Goal: Task Accomplishment & Management: Complete application form

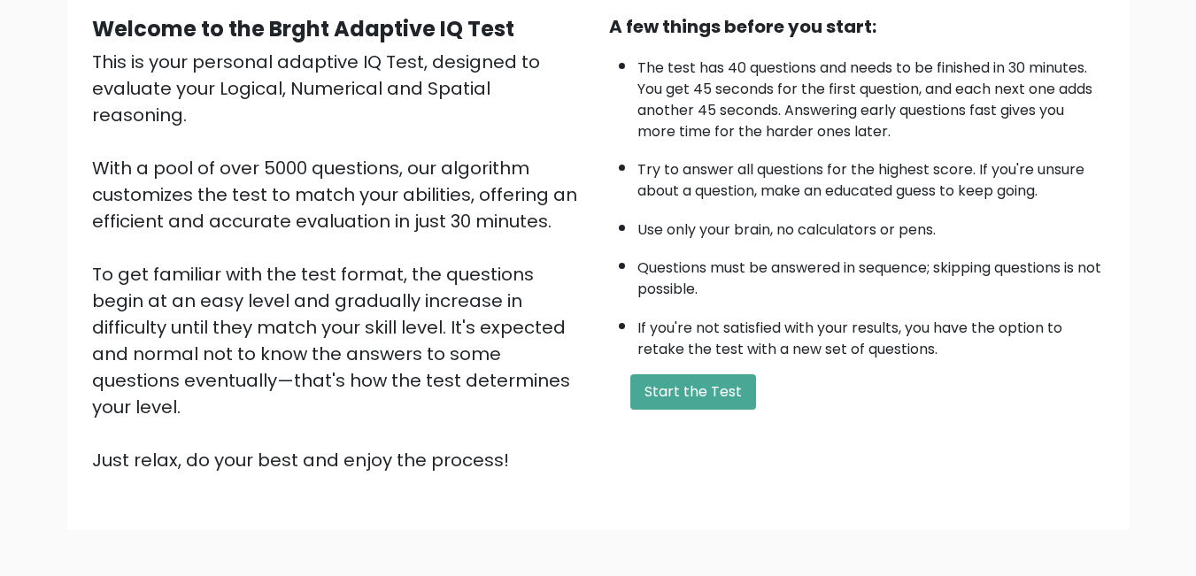
scroll to position [206, 0]
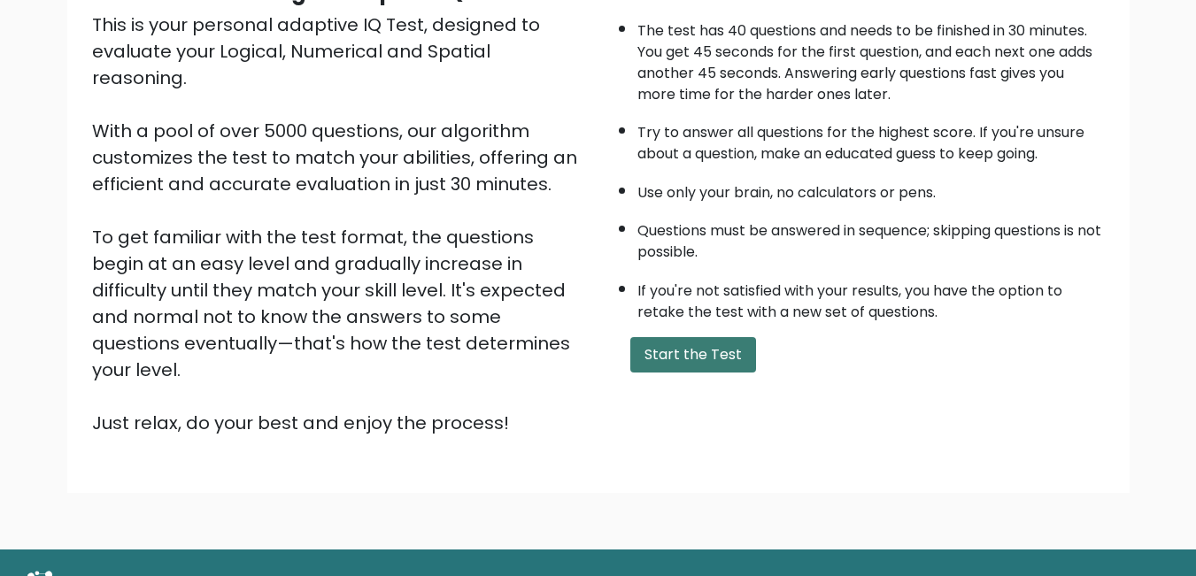
click at [687, 346] on button "Start the Test" at bounding box center [693, 354] width 126 height 35
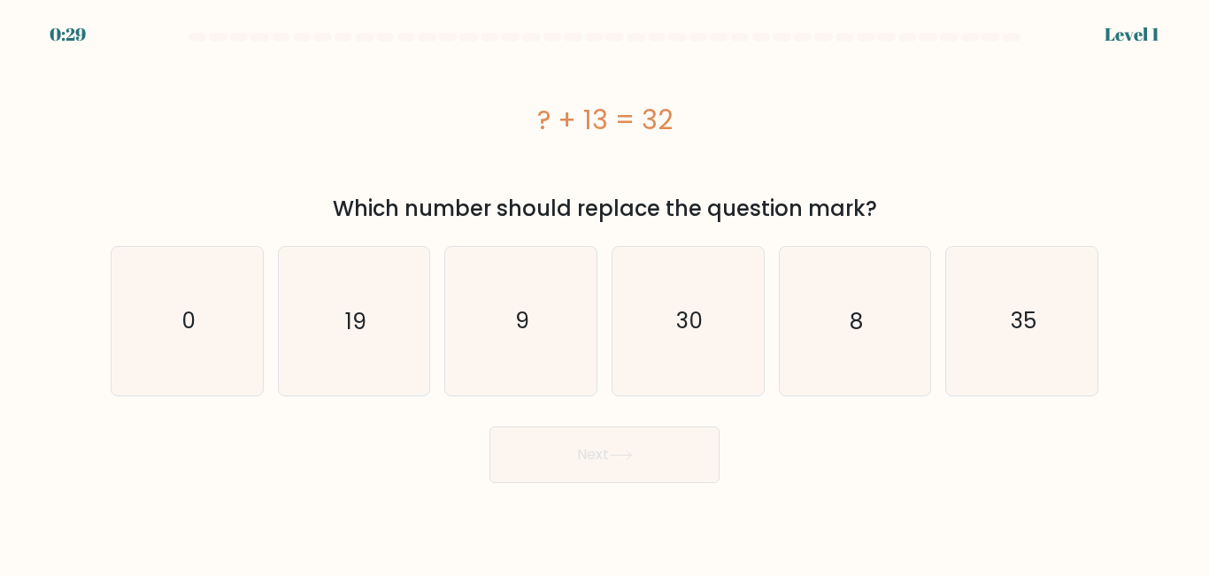
click at [973, 489] on body "0:29 Level 1 a." at bounding box center [604, 288] width 1209 height 576
click at [378, 360] on icon "19" at bounding box center [354, 321] width 148 height 148
click at [604, 293] on input "b. 19" at bounding box center [604, 291] width 1 height 4
radio input "true"
click at [619, 472] on button "Next" at bounding box center [604, 455] width 230 height 57
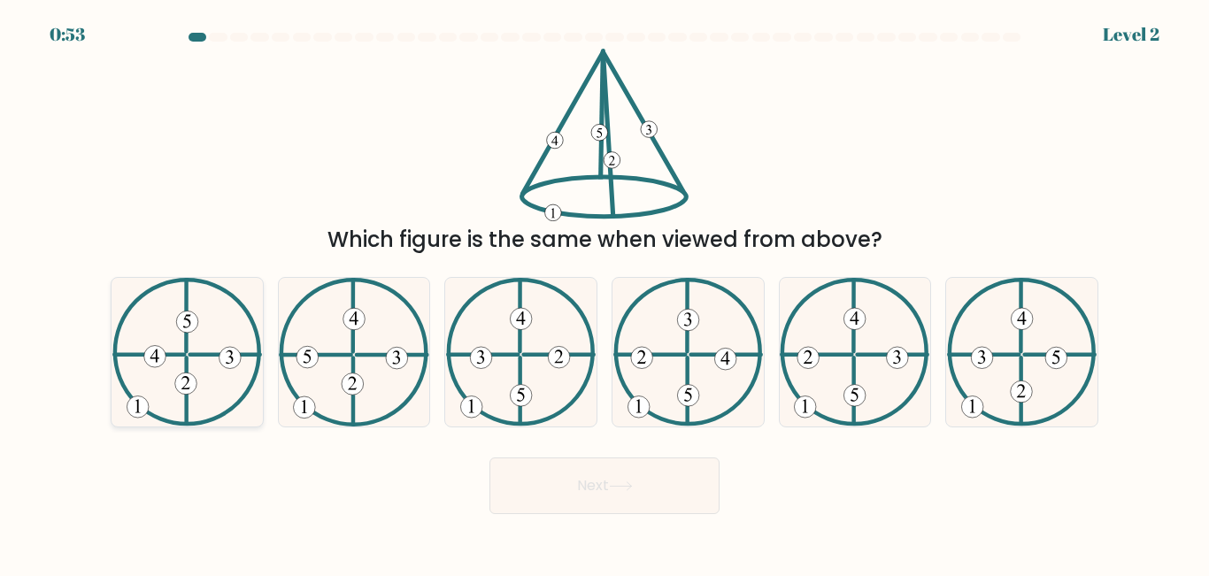
click at [156, 351] on icon at bounding box center [154, 356] width 9 height 13
click at [604, 293] on input "a." at bounding box center [604, 291] width 1 height 4
radio input "true"
click at [613, 491] on button "Next" at bounding box center [604, 486] width 230 height 57
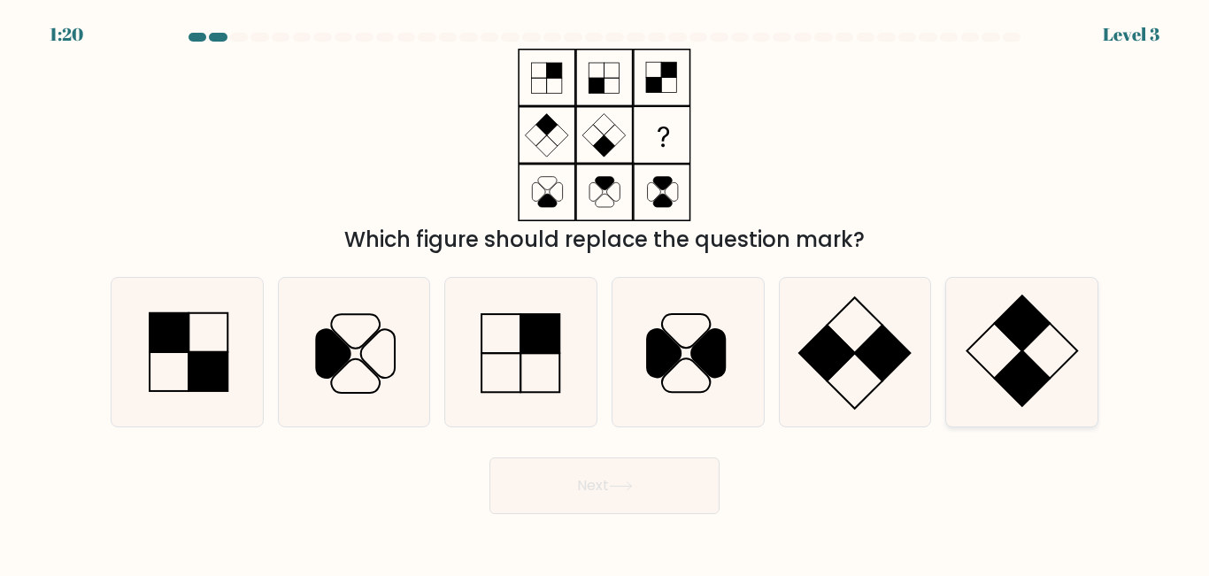
click at [1033, 342] on icon at bounding box center [1022, 352] width 148 height 148
click at [605, 293] on input "f." at bounding box center [604, 291] width 1 height 4
radio input "true"
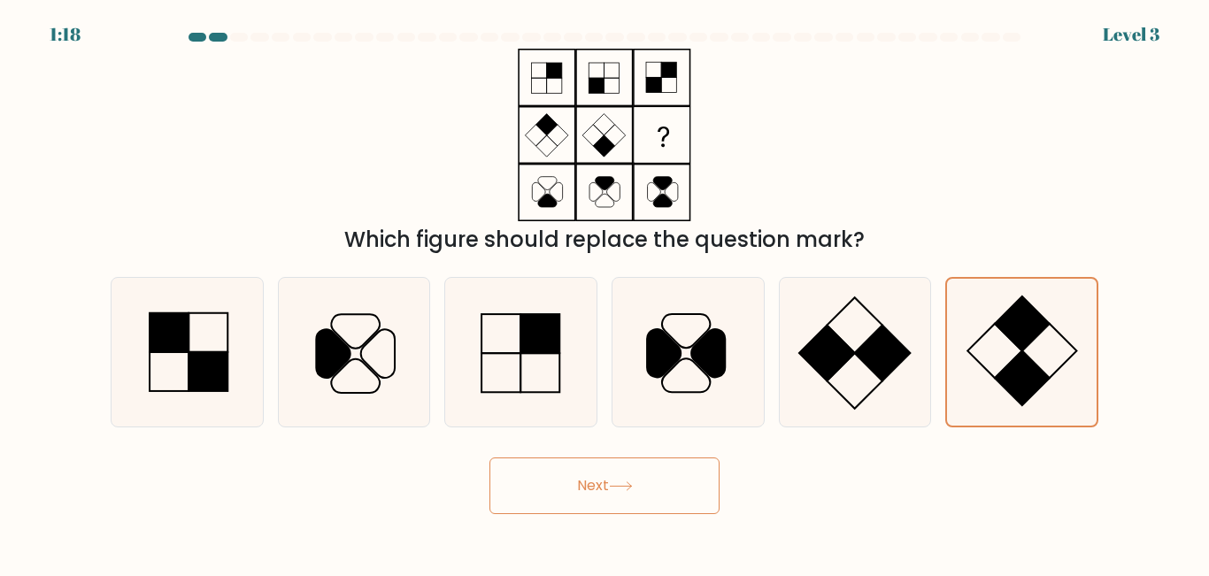
click at [575, 469] on button "Next" at bounding box center [604, 486] width 230 height 57
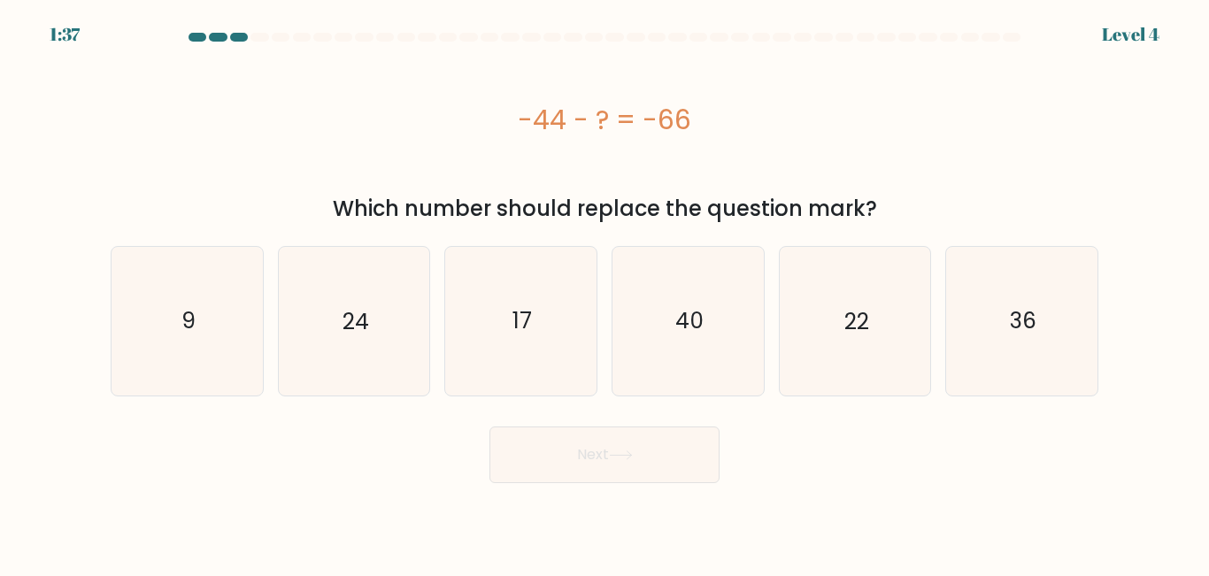
drag, startPoint x: 512, startPoint y: 123, endPoint x: 701, endPoint y: 123, distance: 188.5
click at [701, 123] on div "-44 - ? = -66" at bounding box center [605, 120] width 988 height 40
copy div "-44 - ? = -66"
click at [838, 351] on icon "22" at bounding box center [855, 321] width 148 height 148
click at [605, 293] on input "e. 22" at bounding box center [604, 291] width 1 height 4
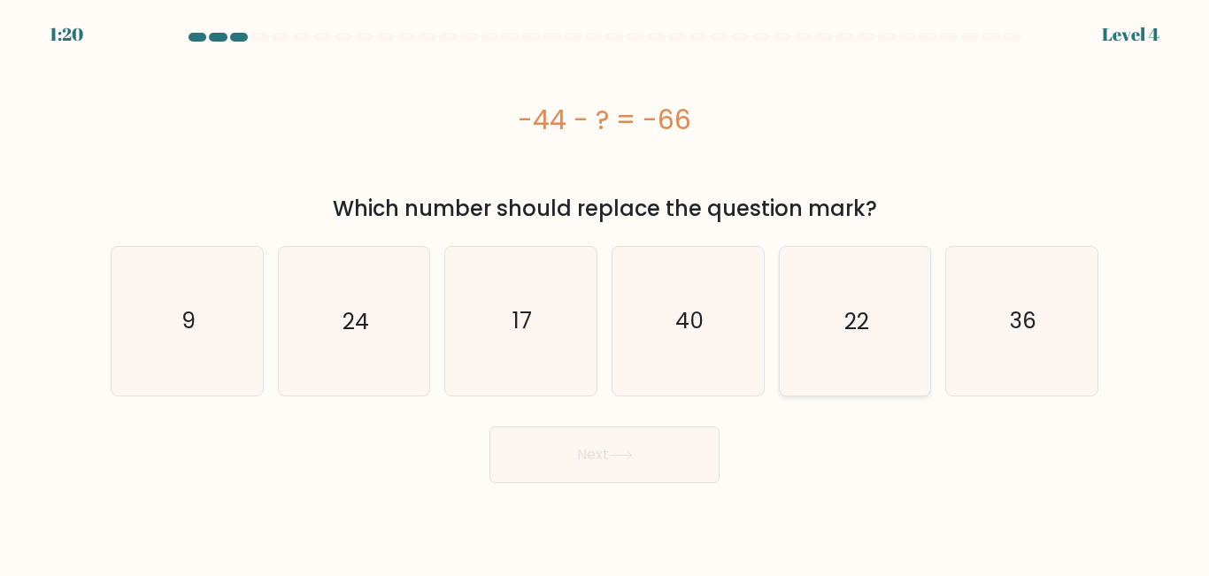
radio input "true"
click at [658, 455] on button "Next" at bounding box center [604, 455] width 230 height 57
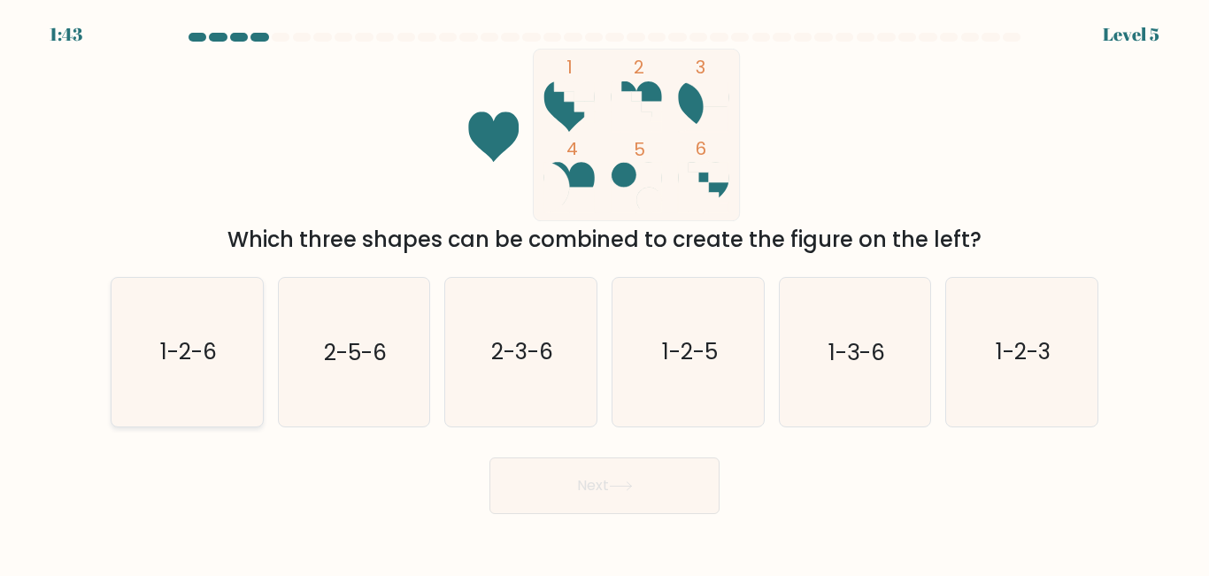
click at [156, 381] on icon "1-2-6" at bounding box center [187, 352] width 148 height 148
click at [604, 293] on input "a. 1-2-6" at bounding box center [604, 291] width 1 height 4
radio input "true"
click at [518, 477] on button "Next" at bounding box center [604, 486] width 230 height 57
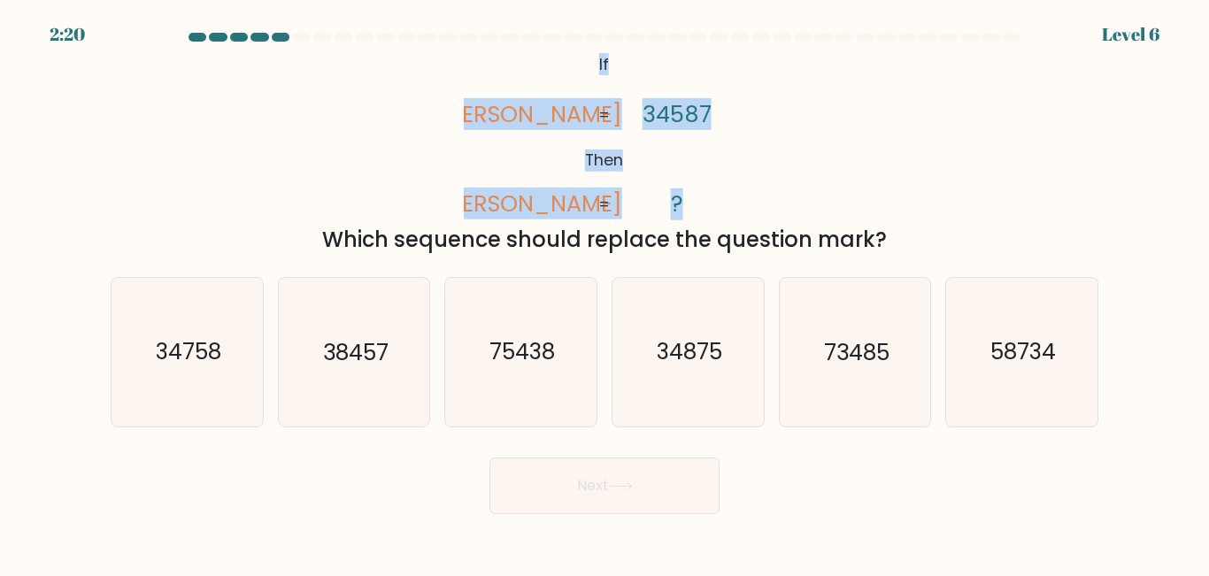
drag, startPoint x: 595, startPoint y: 60, endPoint x: 705, endPoint y: 186, distance: 167.4
click at [705, 186] on icon "@import url('https://fonts.googleapis.com/css?family=Abril+Fatface:400,100,100i…" at bounding box center [604, 135] width 281 height 173
copy icon "If Then vales veals 34587 ?"
click at [354, 156] on div "@import url('https://fonts.googleapis.com/css?family=Abril+Fatface:400,100,100i…" at bounding box center [604, 152] width 1009 height 207
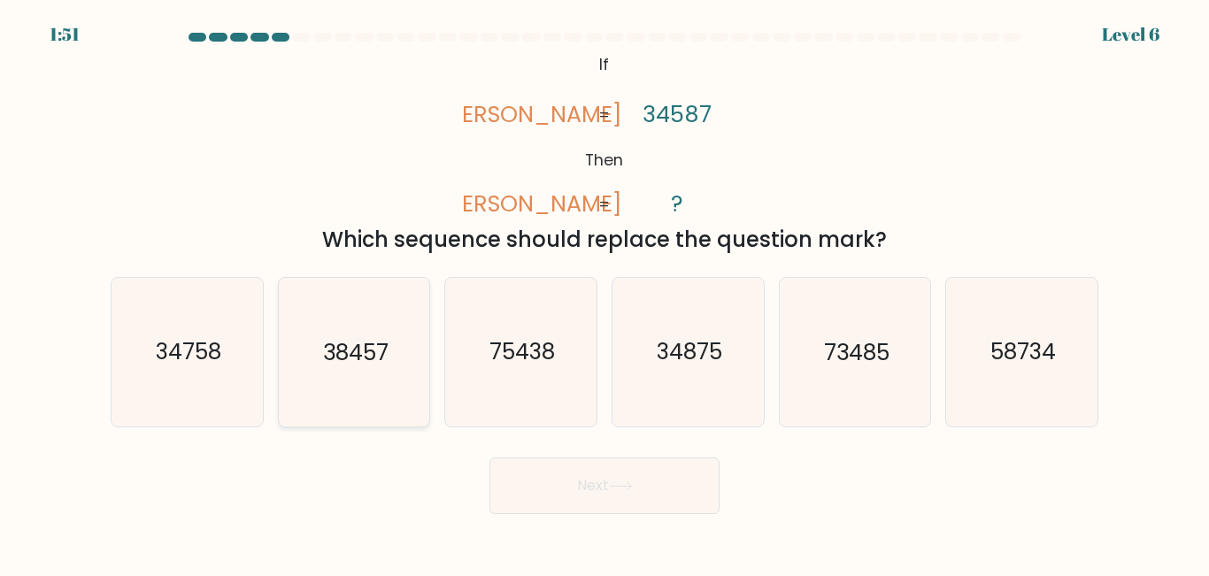
click at [330, 342] on text "38457" at bounding box center [355, 352] width 65 height 31
click at [604, 293] on input "b. 38457" at bounding box center [604, 291] width 1 height 4
radio input "true"
click at [573, 476] on button "Next" at bounding box center [604, 486] width 230 height 57
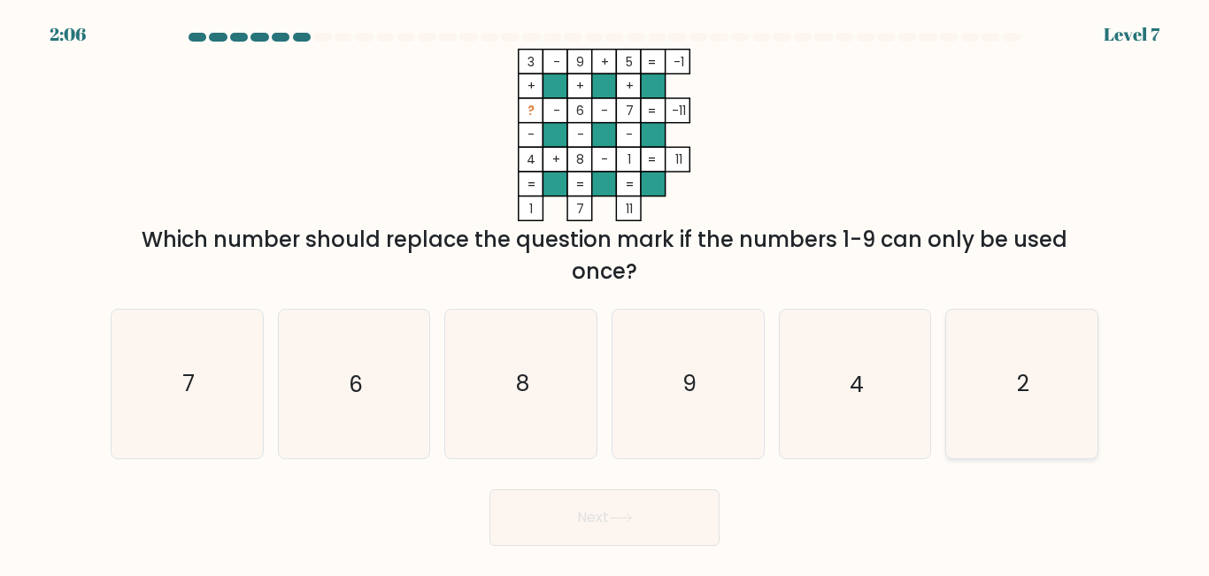
click at [1035, 391] on icon "2" at bounding box center [1022, 384] width 148 height 148
click at [605, 293] on input "f. 2" at bounding box center [604, 291] width 1 height 4
radio input "true"
click at [586, 506] on button "Next" at bounding box center [604, 517] width 230 height 57
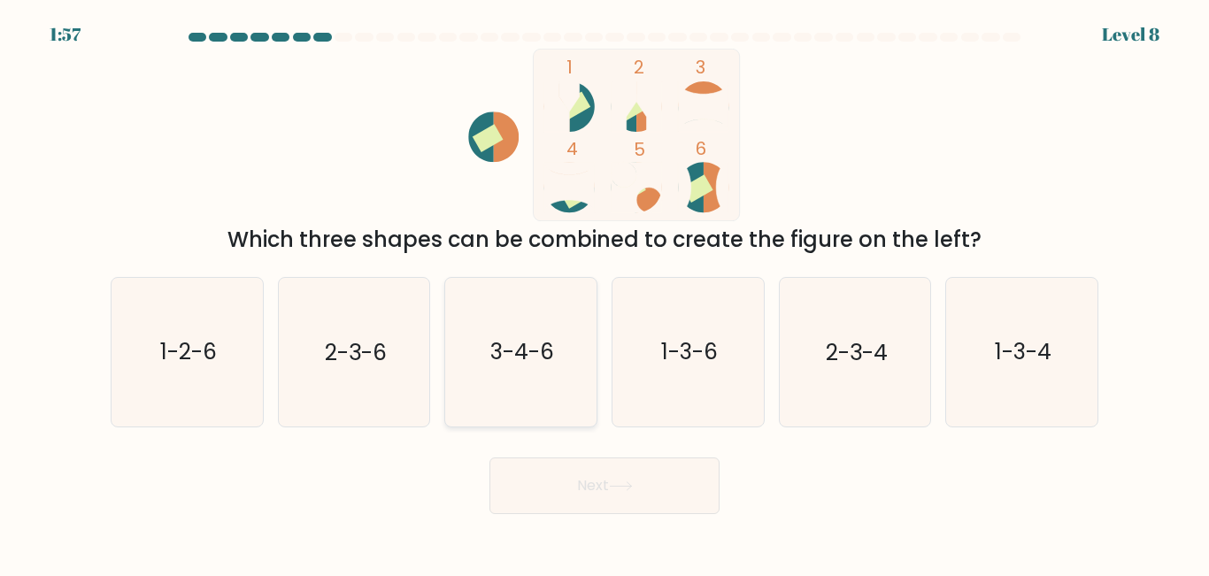
click at [551, 356] on text "3-4-6" at bounding box center [522, 352] width 64 height 31
click at [604, 293] on input "c. 3-4-6" at bounding box center [604, 291] width 1 height 4
radio input "true"
click at [623, 495] on button "Next" at bounding box center [604, 486] width 230 height 57
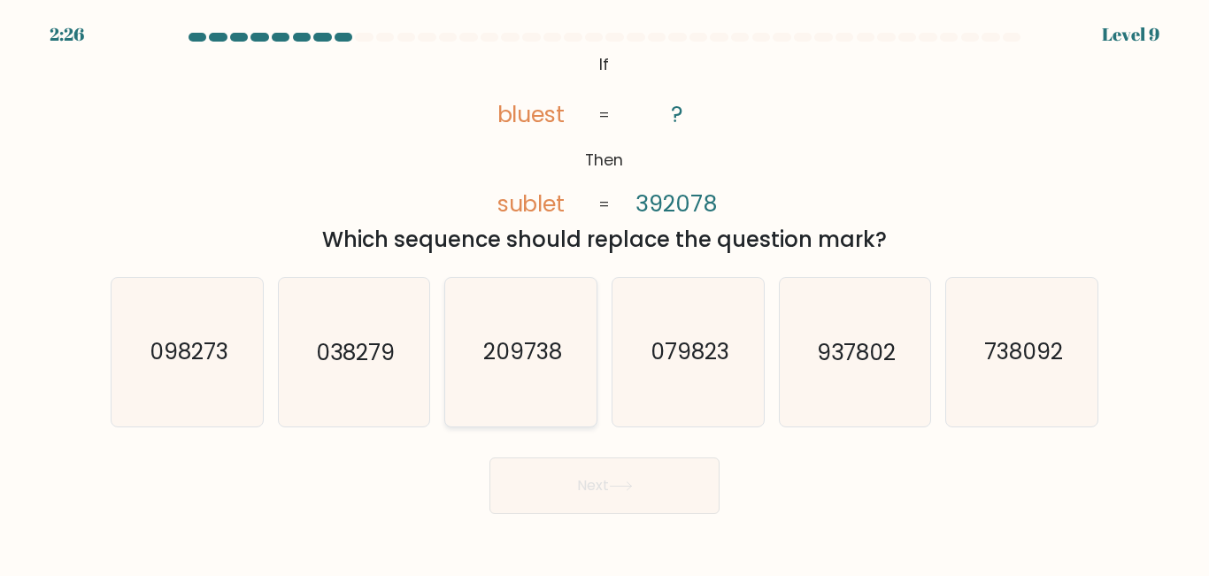
click at [526, 338] on text "209738" at bounding box center [522, 352] width 79 height 31
click at [604, 293] on input "c. 209738" at bounding box center [604, 291] width 1 height 4
radio input "true"
click at [588, 489] on button "Next" at bounding box center [604, 486] width 230 height 57
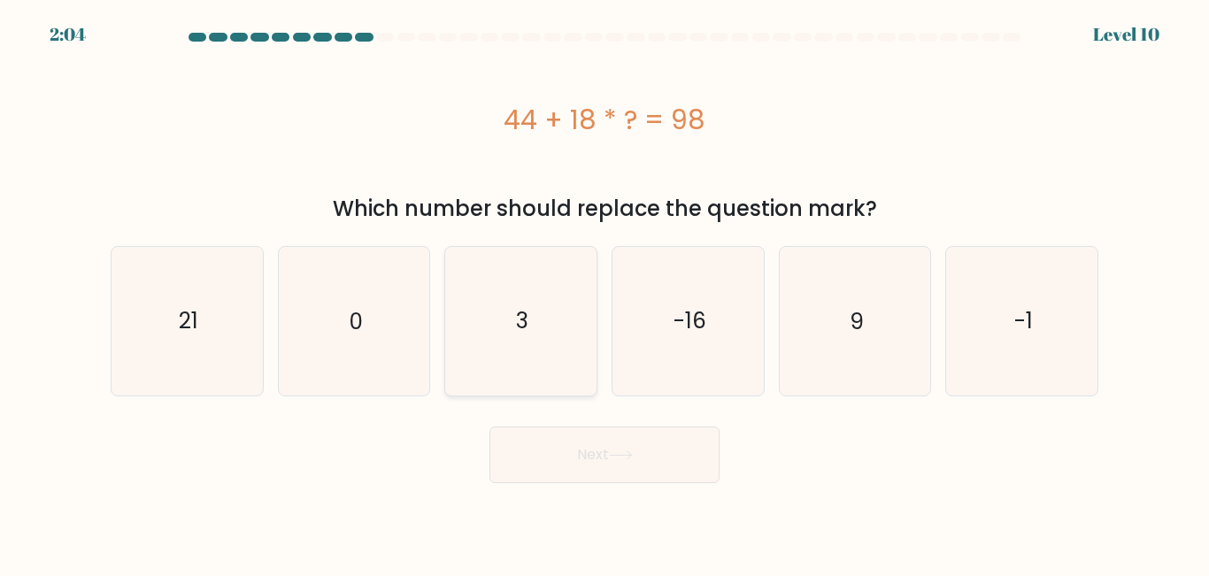
click at [529, 319] on icon "3" at bounding box center [521, 321] width 148 height 148
click at [604, 293] on input "c. 3" at bounding box center [604, 291] width 1 height 4
radio input "true"
click at [574, 476] on button "Next" at bounding box center [604, 455] width 230 height 57
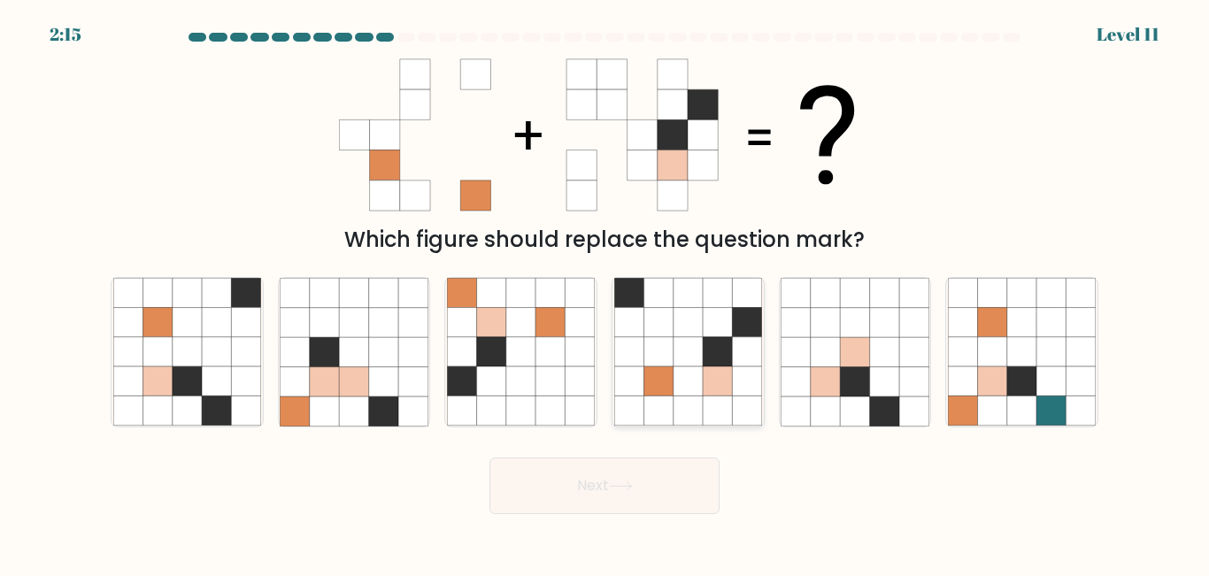
click at [725, 325] on icon at bounding box center [717, 322] width 29 height 29
click at [605, 293] on input "d." at bounding box center [604, 291] width 1 height 4
radio input "true"
click at [627, 473] on button "Next" at bounding box center [604, 486] width 230 height 57
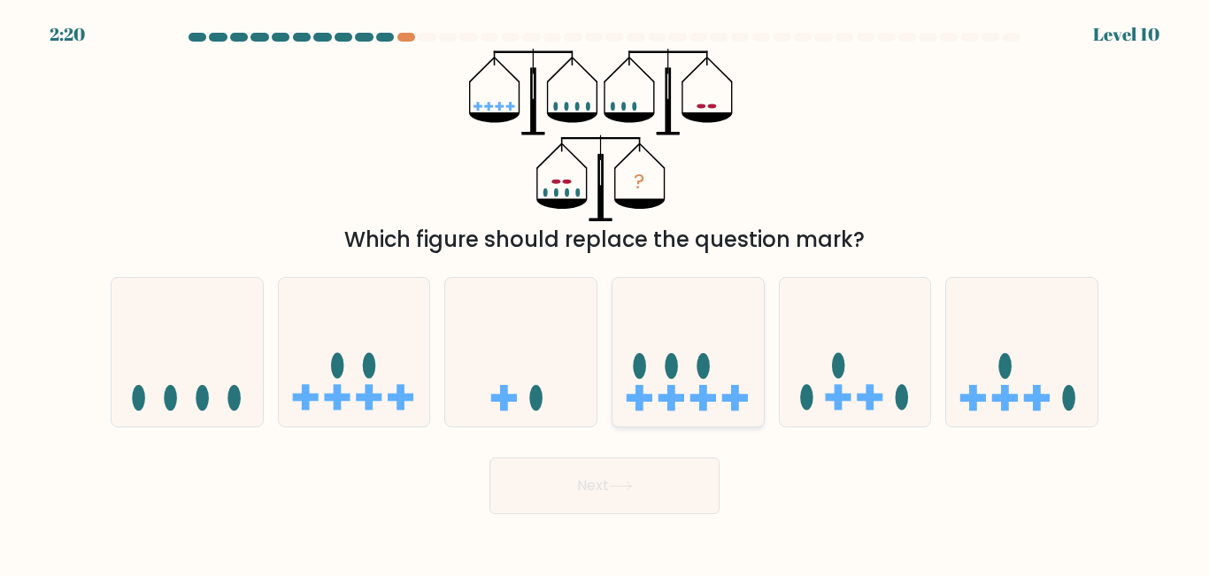
click at [708, 404] on icon at bounding box center [687, 351] width 151 height 125
click at [605, 293] on input "d." at bounding box center [604, 291] width 1 height 4
radio input "true"
click at [653, 481] on button "Next" at bounding box center [604, 486] width 230 height 57
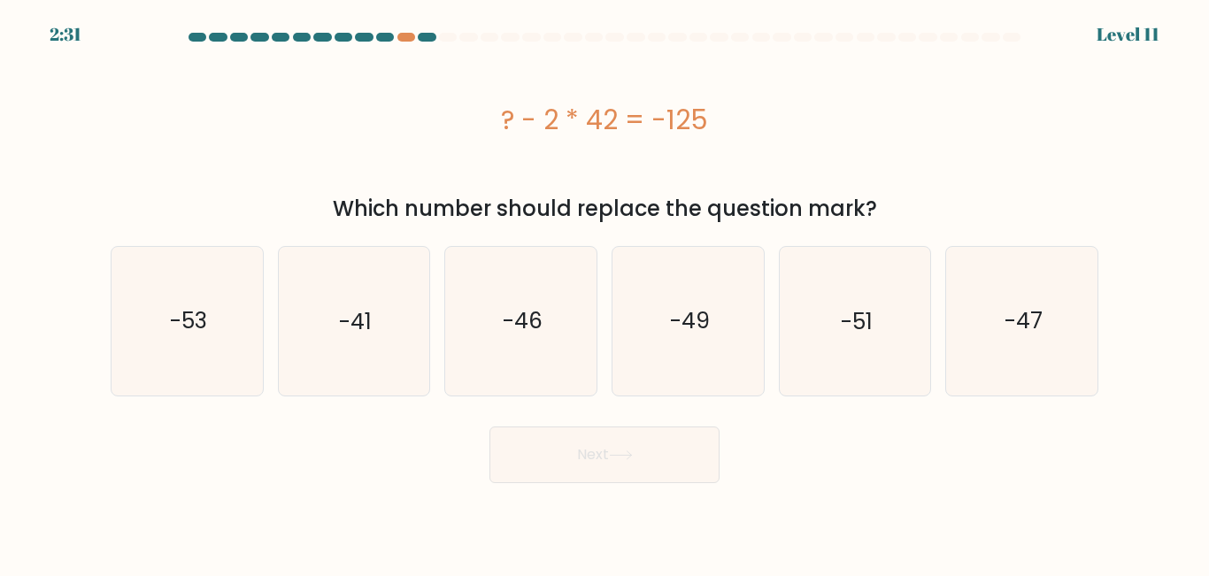
drag, startPoint x: 716, startPoint y: 112, endPoint x: 506, endPoint y: 120, distance: 209.9
click at [493, 119] on div "? - 2 * 42 = -125" at bounding box center [605, 120] width 988 height 40
copy div "? - 2 * 42 = -125"
click at [369, 352] on icon "-41" at bounding box center [354, 321] width 148 height 148
click at [604, 293] on input "b. -41" at bounding box center [604, 291] width 1 height 4
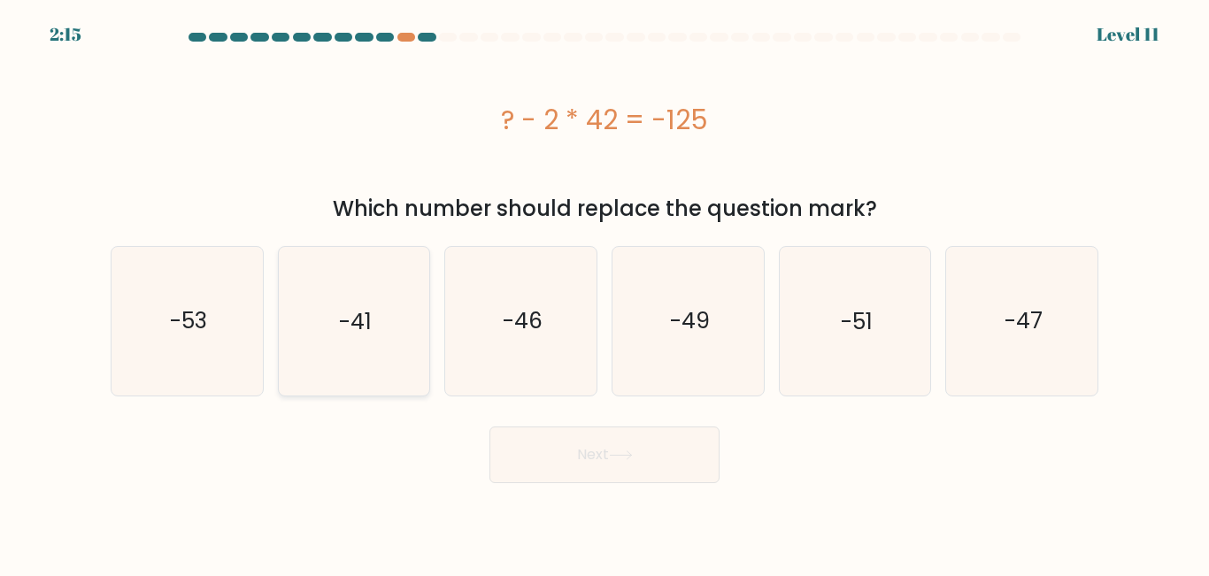
radio input "true"
click at [523, 464] on button "Next" at bounding box center [604, 455] width 230 height 57
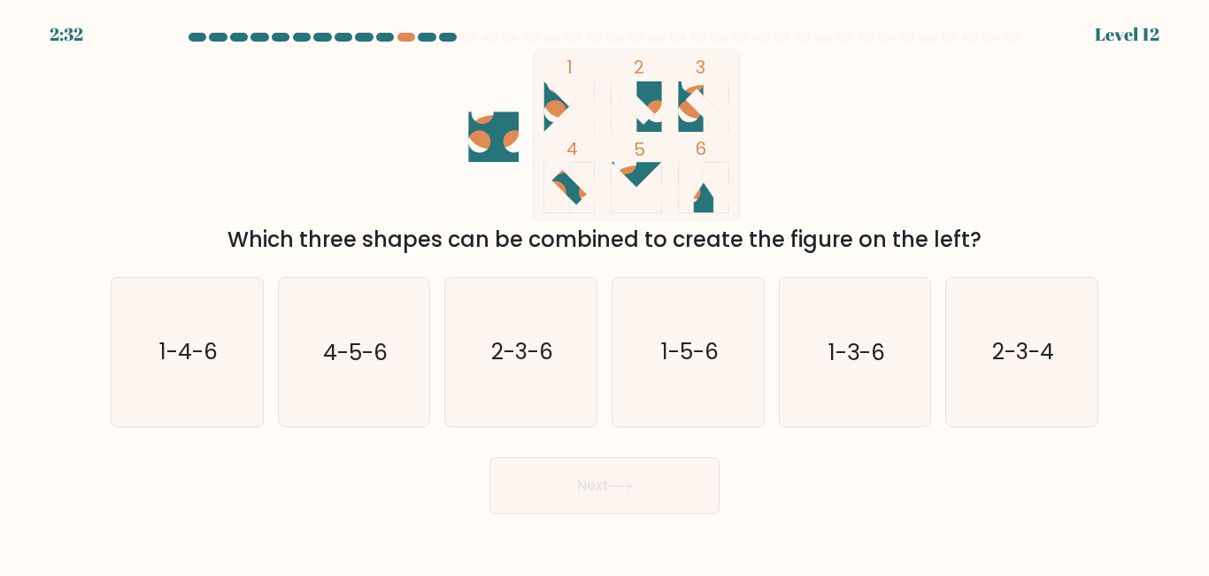
drag, startPoint x: 177, startPoint y: 241, endPoint x: 984, endPoint y: 247, distance: 807.1
click at [984, 247] on div "Which three shapes can be combined to create the figure on the left?" at bounding box center [604, 240] width 966 height 32
drag, startPoint x: 612, startPoint y: 112, endPoint x: 985, endPoint y: 137, distance: 373.4
click at [985, 137] on div "1 2 3 4 5 6 Which three shapes can be combined to create the figure on the left?" at bounding box center [604, 152] width 1009 height 207
click at [884, 344] on text "1-3-6" at bounding box center [856, 352] width 57 height 31
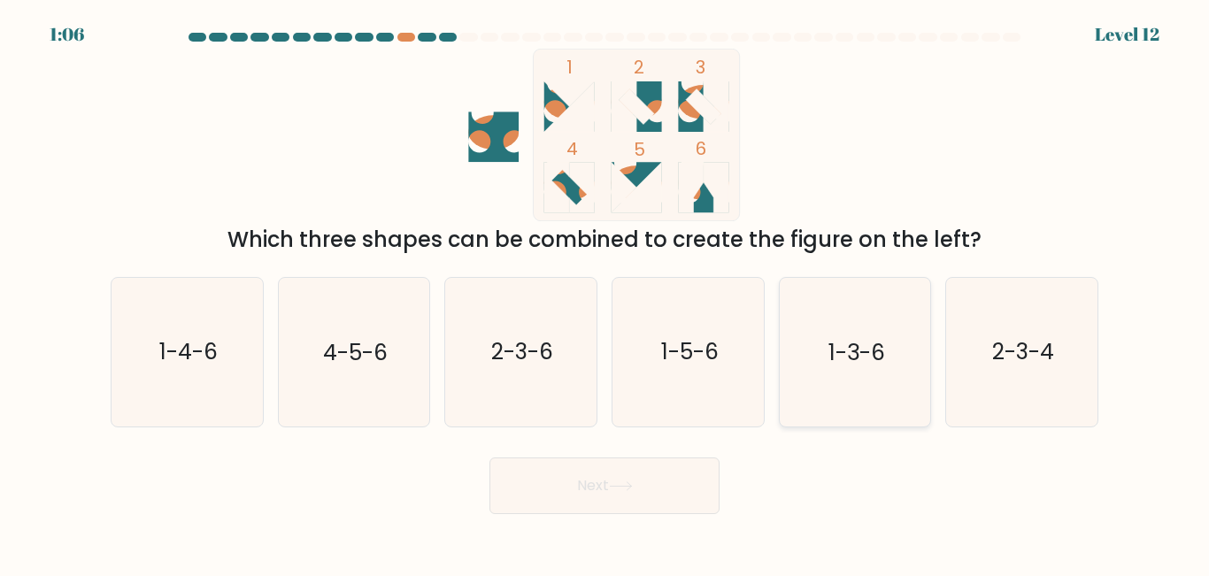
click at [605, 293] on input "e. 1-3-6" at bounding box center [604, 291] width 1 height 4
radio input "true"
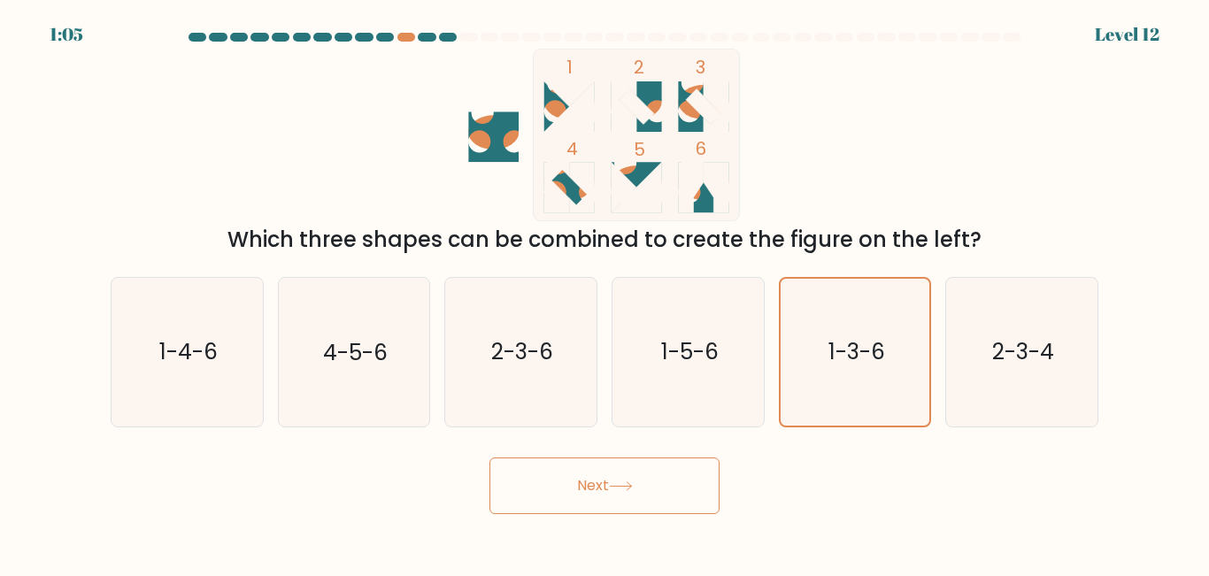
click at [566, 488] on button "Next" at bounding box center [604, 486] width 230 height 57
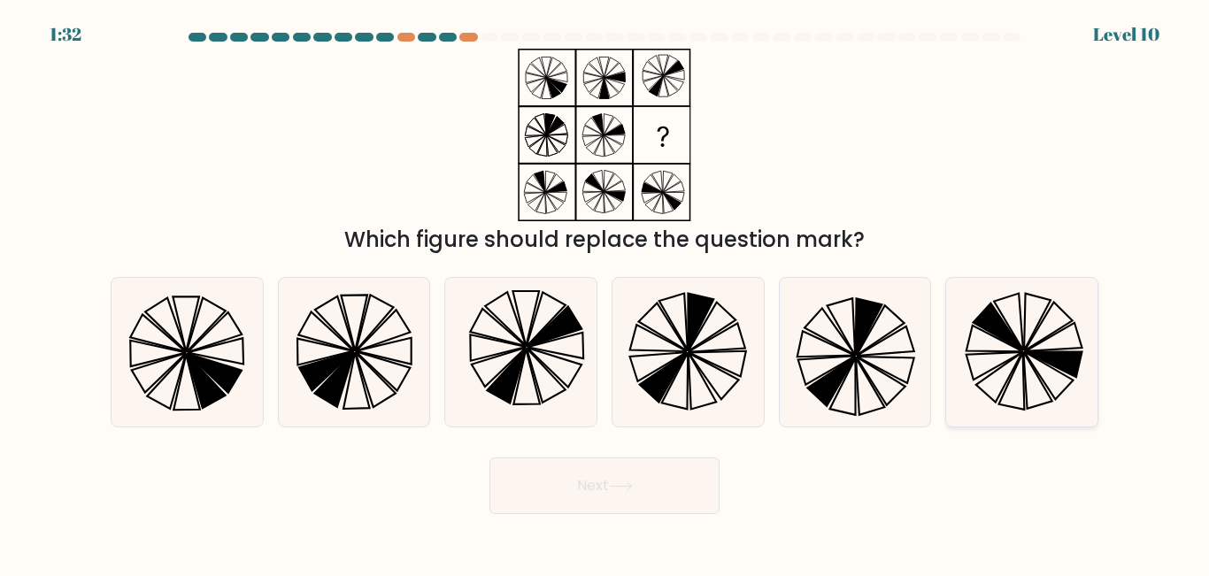
click at [1060, 369] on icon at bounding box center [1054, 365] width 57 height 26
click at [605, 293] on input "f." at bounding box center [604, 291] width 1 height 4
radio input "true"
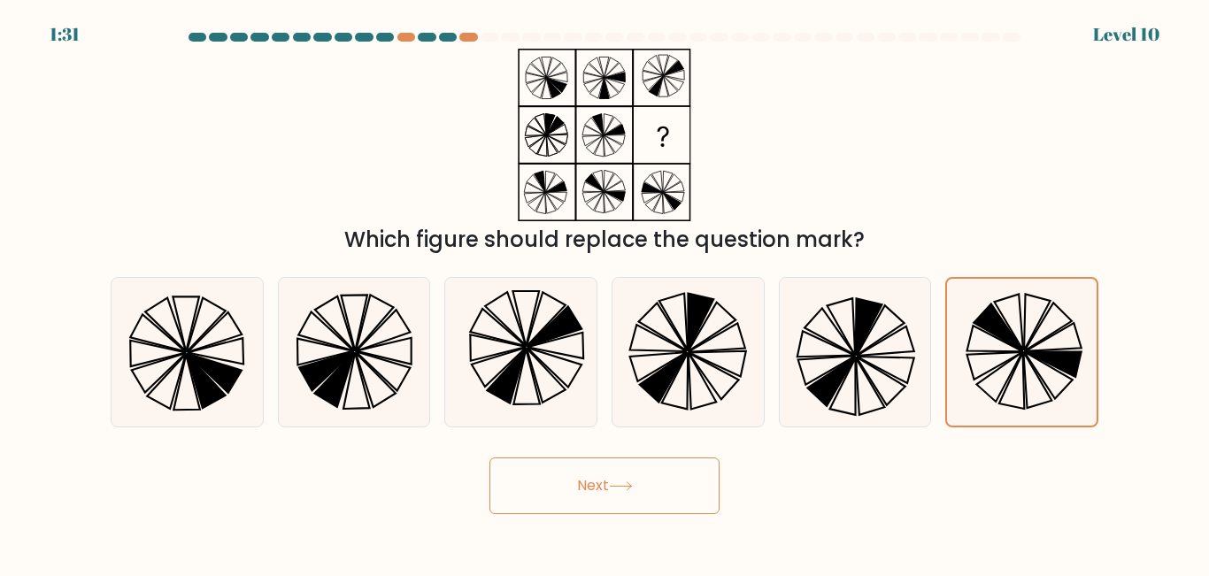
click at [656, 480] on button "Next" at bounding box center [604, 486] width 230 height 57
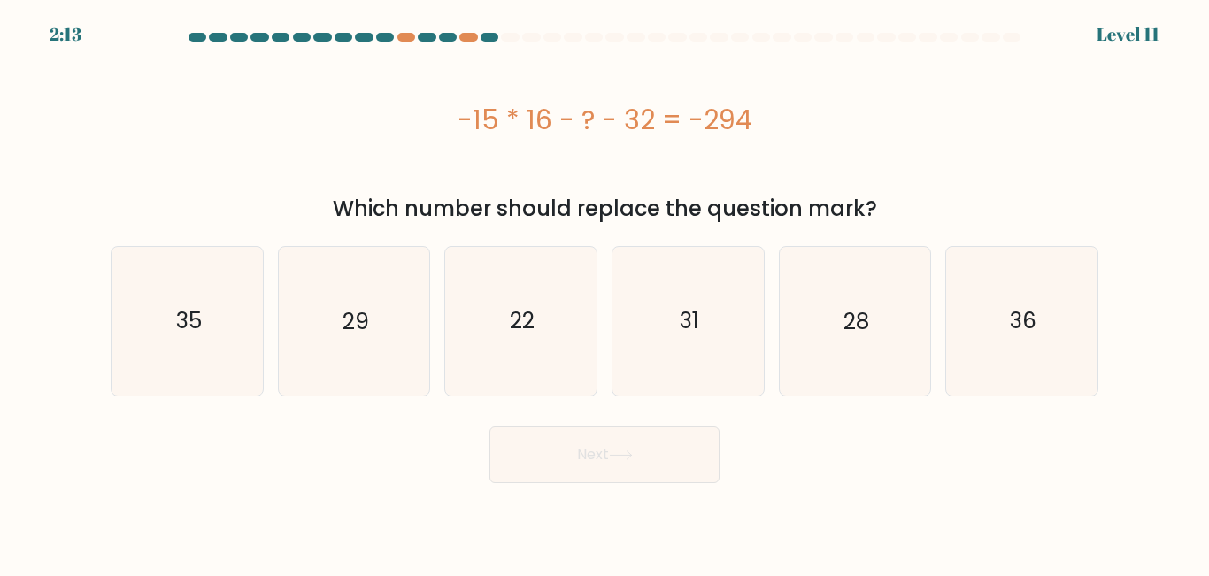
drag, startPoint x: 751, startPoint y: 125, endPoint x: 445, endPoint y: 120, distance: 306.2
click at [427, 125] on div "-15 * 16 - ? - 32 = -294" at bounding box center [605, 120] width 988 height 40
copy div "-15 * 16 - ? - 32 = -294"
click at [543, 311] on icon "22" at bounding box center [521, 321] width 148 height 148
click at [604, 293] on input "c. 22" at bounding box center [604, 291] width 1 height 4
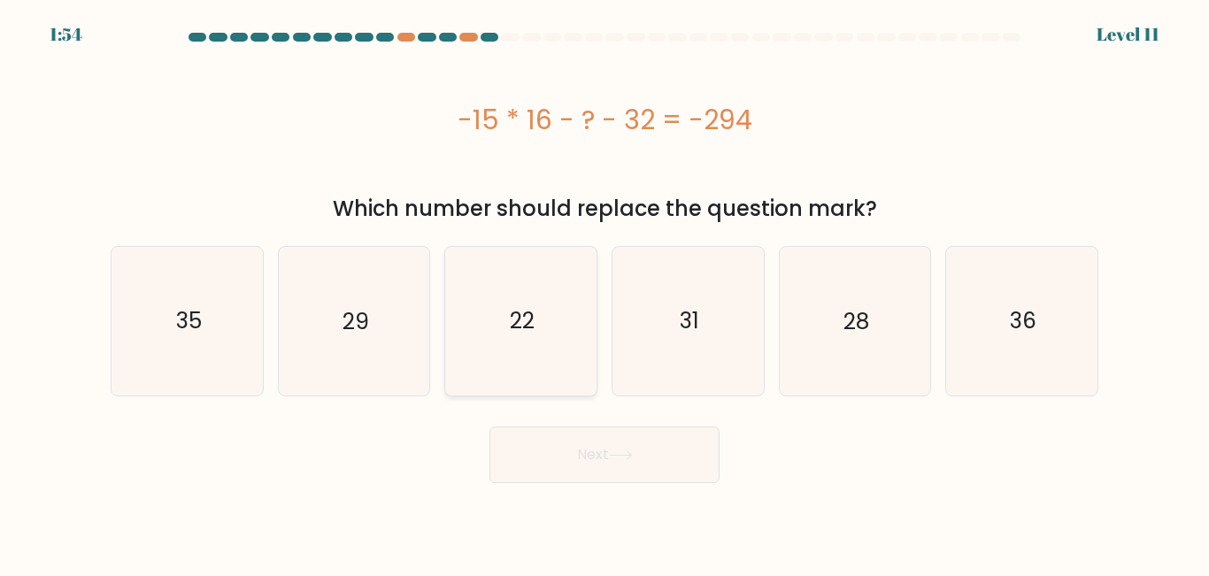
radio input "true"
click at [569, 451] on button "Next" at bounding box center [604, 455] width 230 height 57
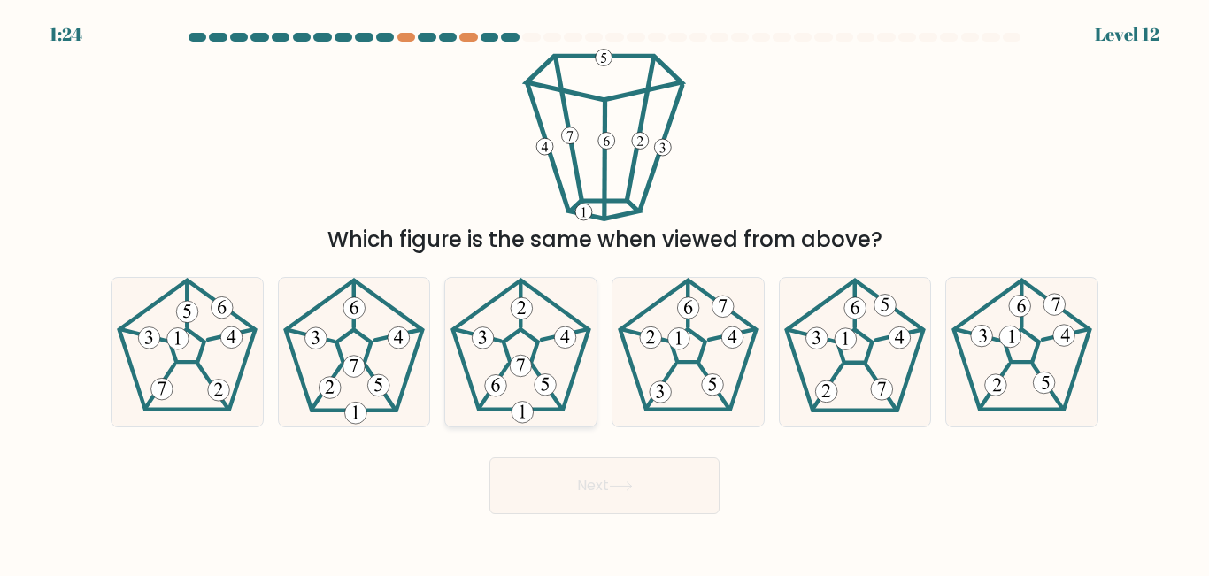
click at [542, 384] on 433 at bounding box center [546, 385] width 22 height 22
click at [604, 293] on input "c." at bounding box center [604, 291] width 1 height 4
radio input "true"
click at [583, 473] on button "Next" at bounding box center [604, 486] width 230 height 57
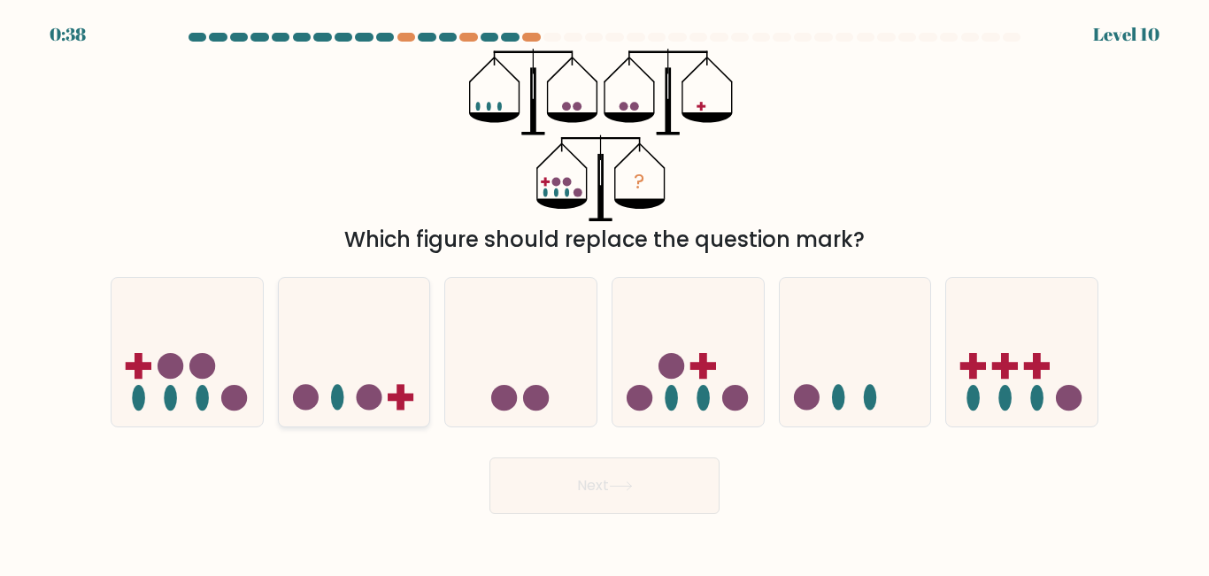
click at [389, 344] on icon at bounding box center [354, 351] width 151 height 125
click at [604, 293] on input "b." at bounding box center [604, 291] width 1 height 4
radio input "true"
click at [548, 485] on button "Next" at bounding box center [604, 486] width 230 height 57
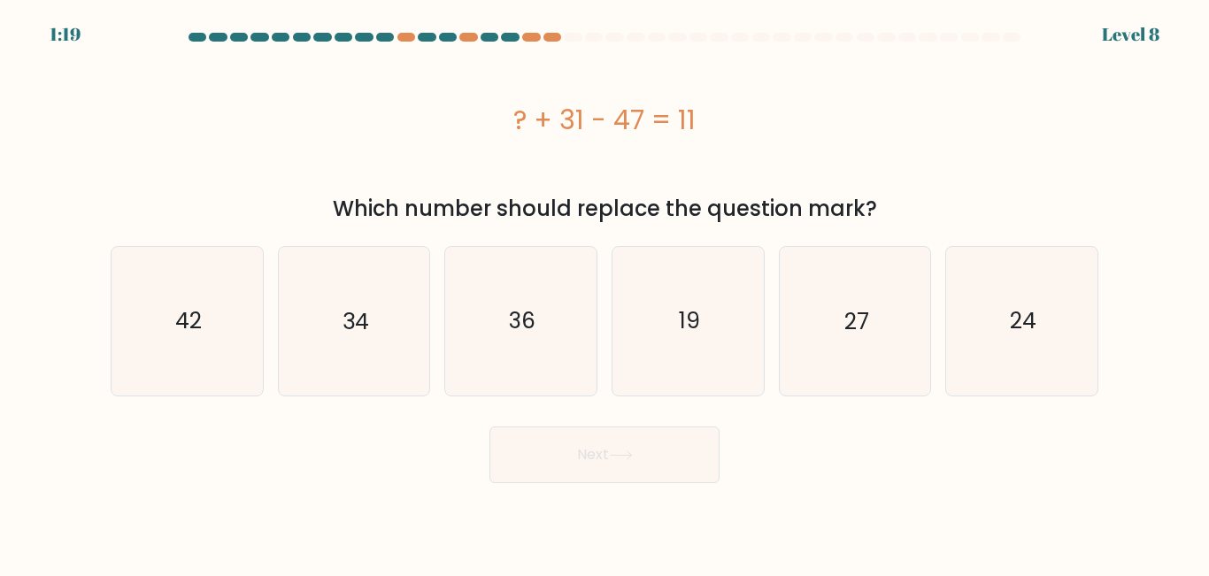
drag, startPoint x: 510, startPoint y: 118, endPoint x: 723, endPoint y: 114, distance: 213.3
click at [723, 114] on div "? + 31 - 47 = 11" at bounding box center [605, 120] width 988 height 40
copy div "? + 31 - 47 = 11"
click at [843, 89] on div "? + 31 - 47 = 11" at bounding box center [605, 120] width 988 height 142
click at [836, 305] on icon "27" at bounding box center [855, 321] width 148 height 148
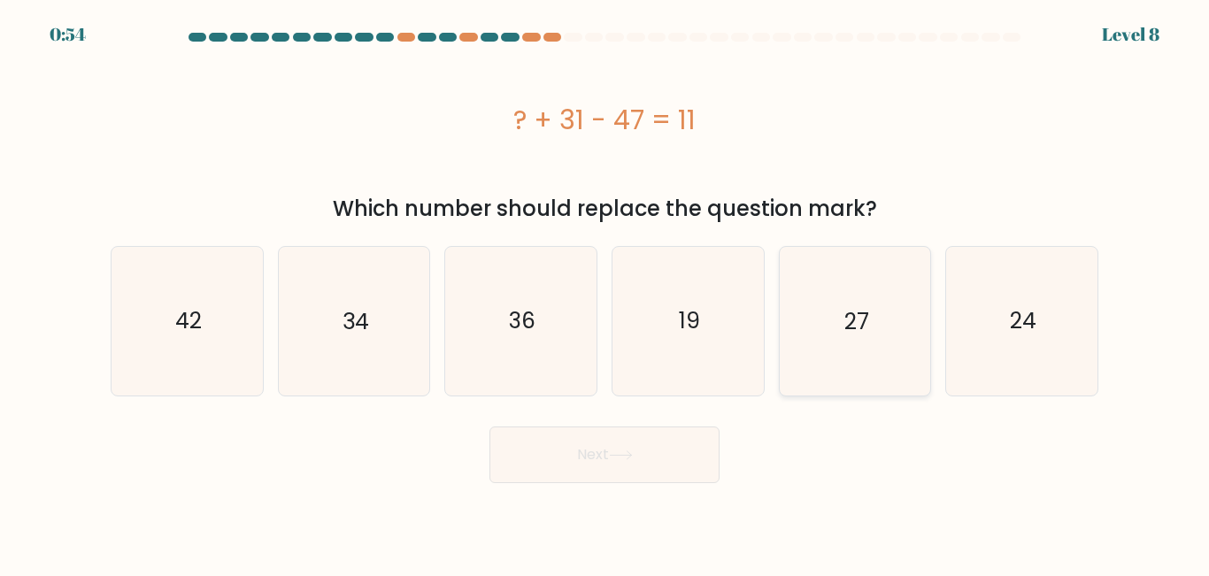
click at [605, 293] on input "e. 27" at bounding box center [604, 291] width 1 height 4
radio input "true"
click at [589, 439] on button "Next" at bounding box center [604, 455] width 230 height 57
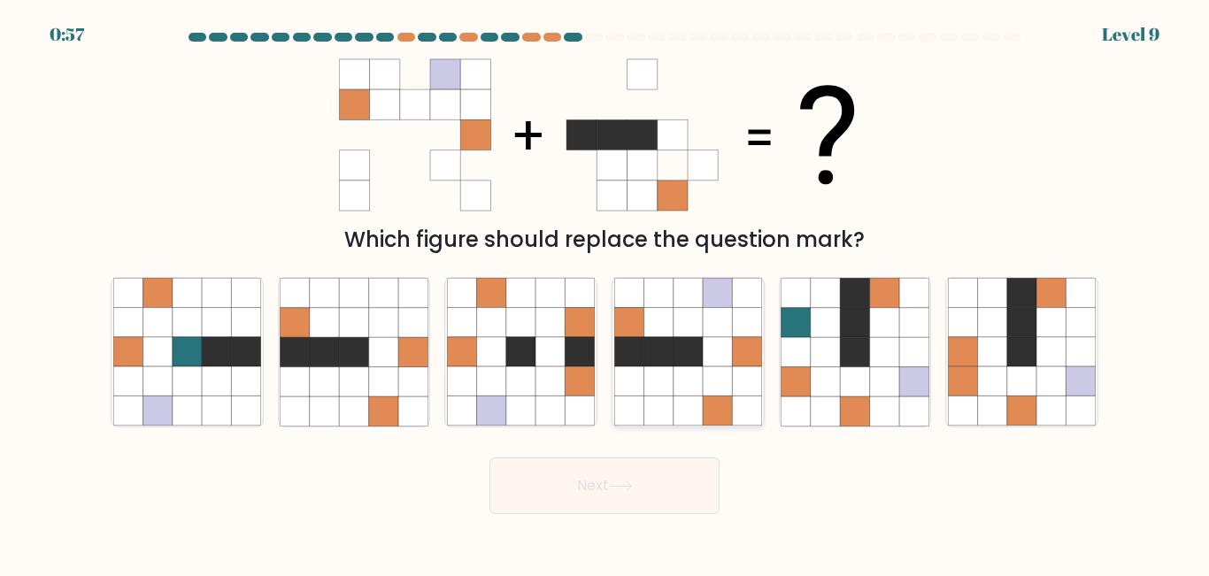
click at [683, 374] on icon at bounding box center [687, 381] width 29 height 29
click at [605, 293] on input "d." at bounding box center [604, 291] width 1 height 4
radio input "true"
click at [627, 471] on button "Next" at bounding box center [604, 486] width 230 height 57
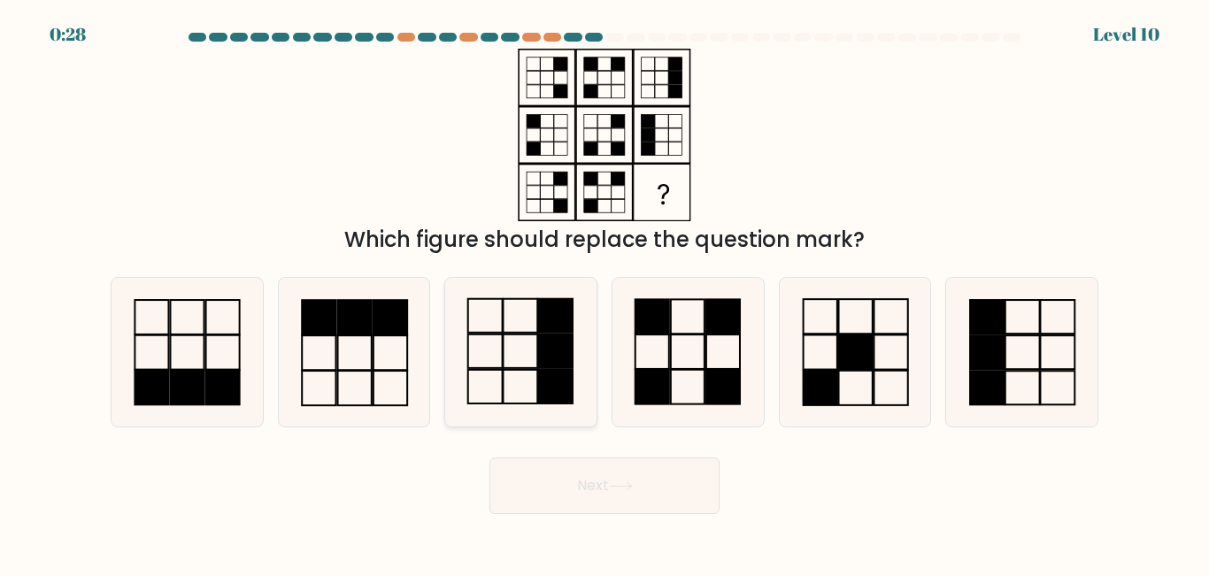
click at [556, 356] on rect at bounding box center [555, 352] width 35 height 34
click at [604, 293] on input "c." at bounding box center [604, 291] width 1 height 4
radio input "true"
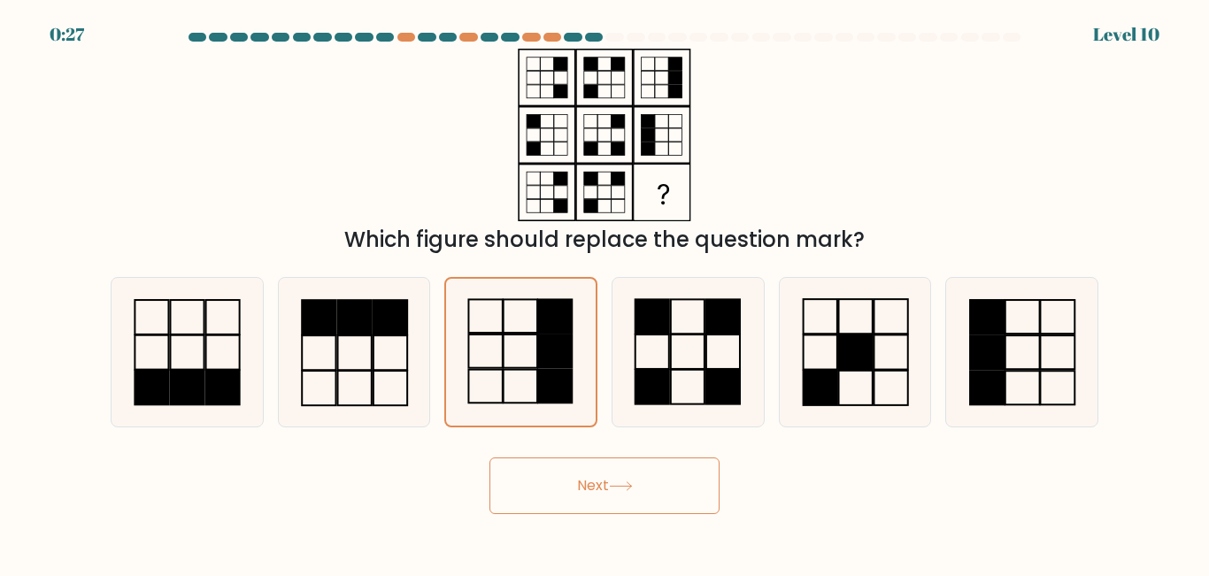
click at [573, 497] on button "Next" at bounding box center [604, 486] width 230 height 57
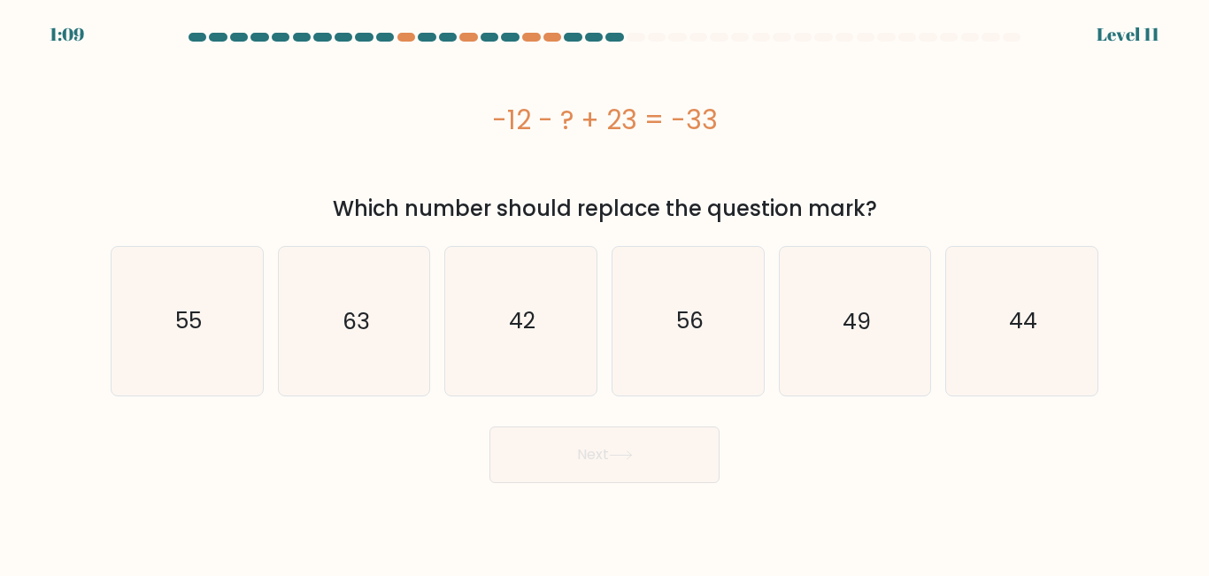
drag, startPoint x: 486, startPoint y: 119, endPoint x: 748, endPoint y: 119, distance: 262.0
click at [748, 119] on div "-12 - ? + 23 = -33" at bounding box center [605, 120] width 988 height 40
copy div "-12 - ? + 23 = -33"
click at [981, 307] on icon "44" at bounding box center [1022, 321] width 148 height 148
click at [605, 293] on input "f. 44" at bounding box center [604, 291] width 1 height 4
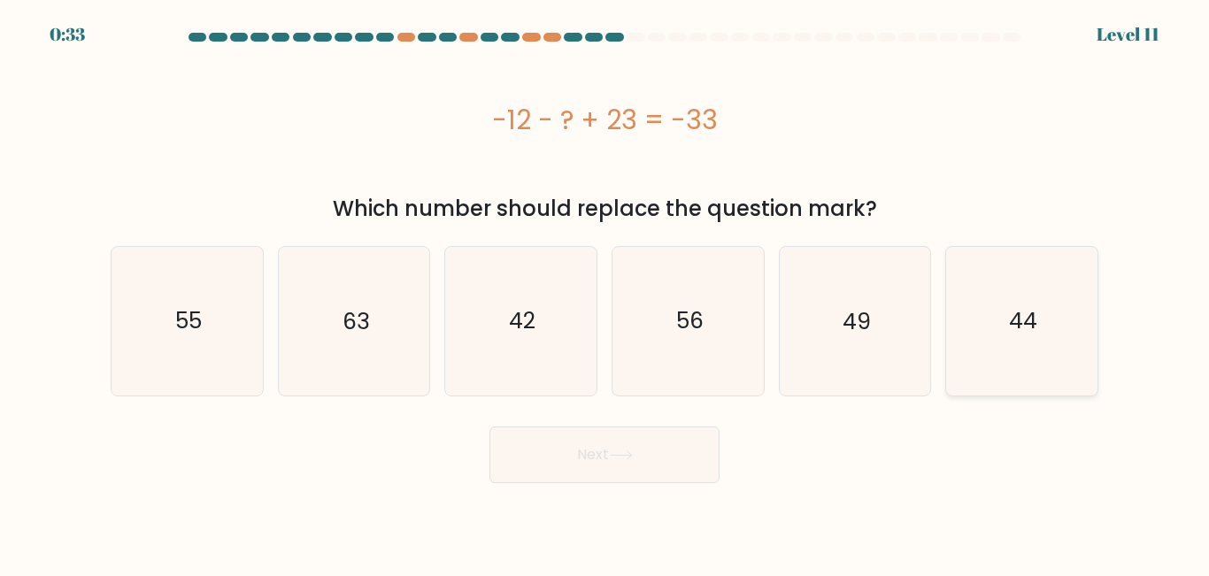
radio input "true"
click at [699, 451] on button "Next" at bounding box center [604, 455] width 230 height 57
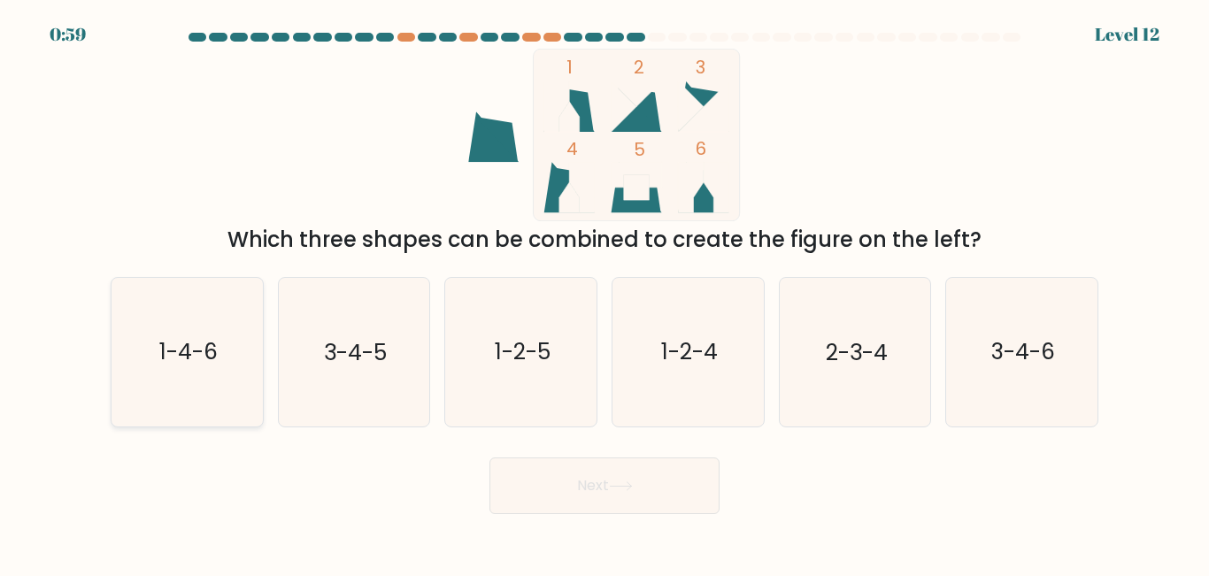
click at [213, 368] on icon "1-4-6" at bounding box center [187, 352] width 148 height 148
click at [604, 293] on input "a. 1-4-6" at bounding box center [604, 291] width 1 height 4
radio input "true"
click at [566, 486] on button "Next" at bounding box center [604, 486] width 230 height 57
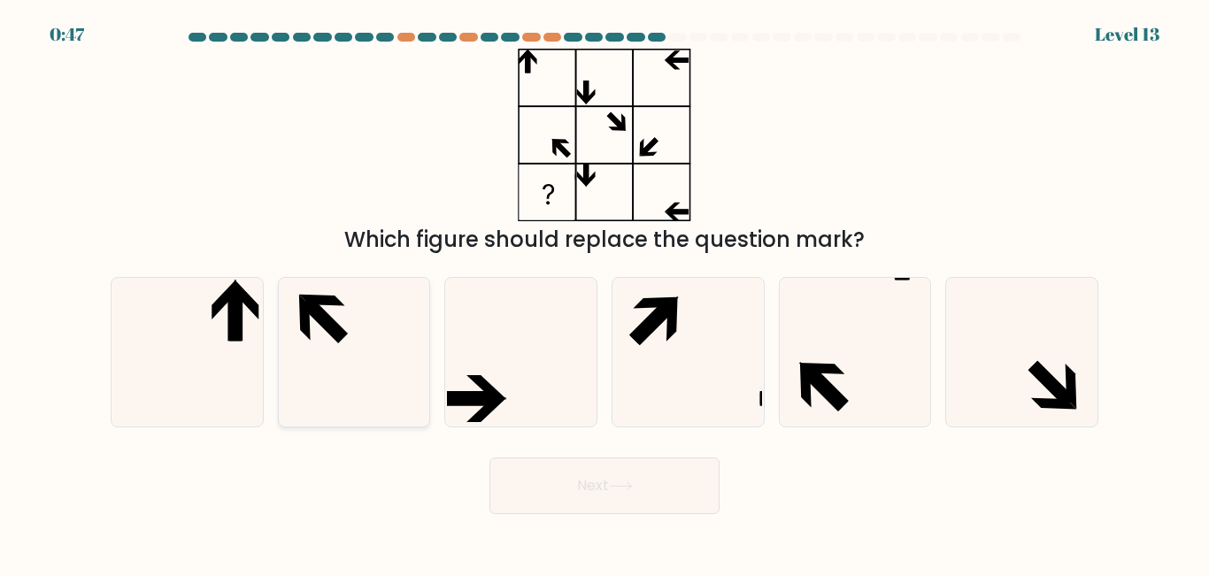
click at [393, 347] on icon at bounding box center [354, 352] width 148 height 148
click at [604, 293] on input "b." at bounding box center [604, 291] width 1 height 4
radio input "true"
click at [578, 482] on button "Next" at bounding box center [604, 486] width 230 height 57
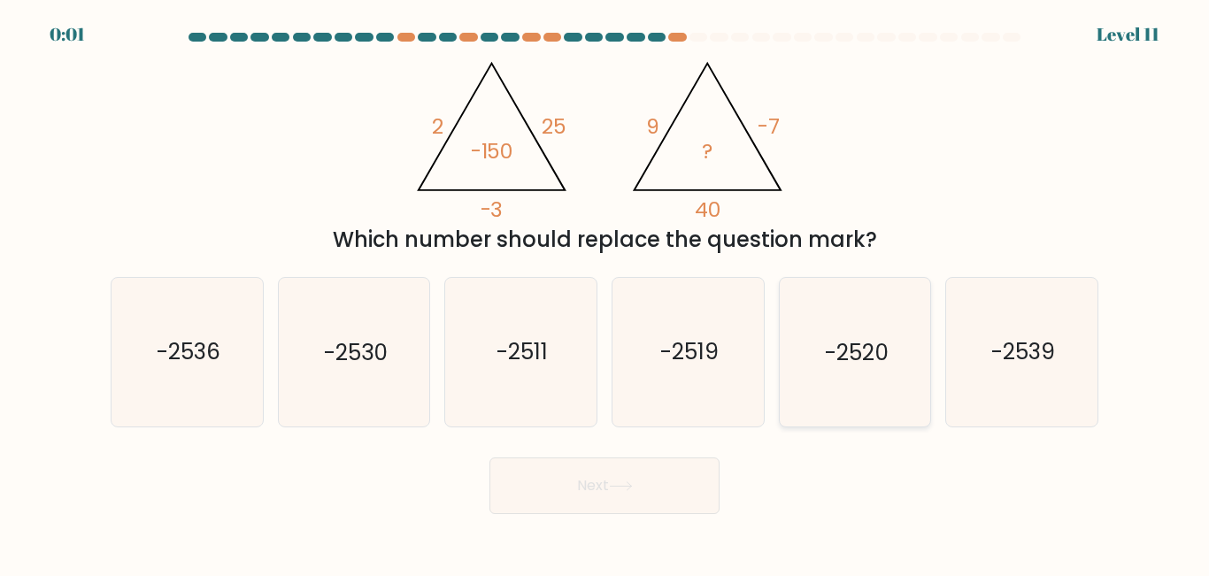
click at [827, 346] on text "-2520" at bounding box center [857, 352] width 64 height 31
click at [605, 293] on input "e. -2520" at bounding box center [604, 291] width 1 height 4
radio input "true"
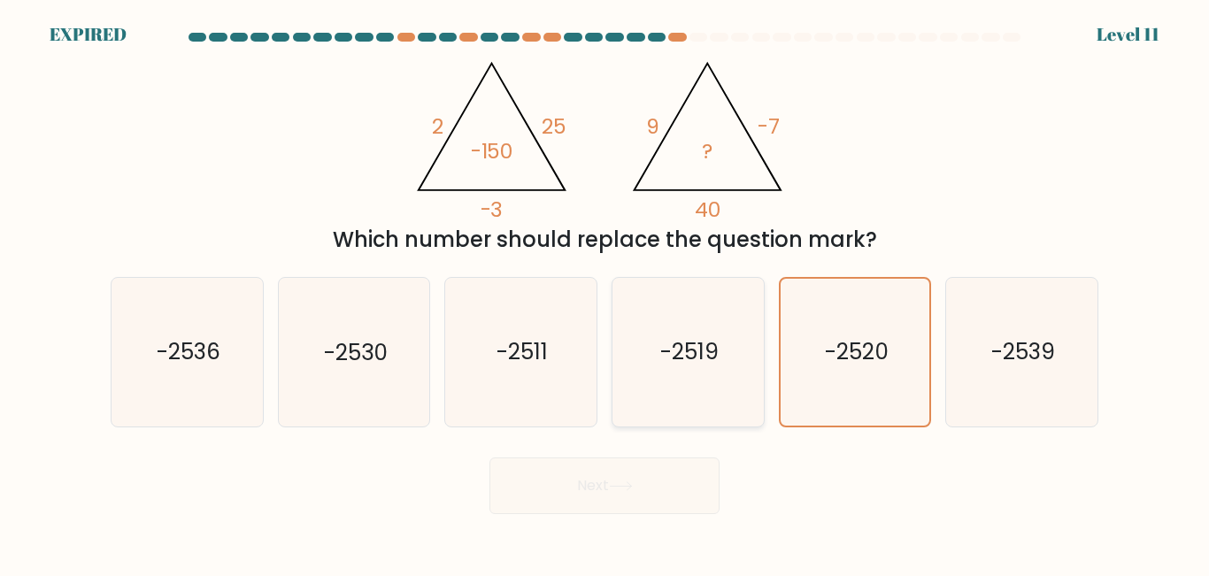
click at [694, 379] on icon "-2519" at bounding box center [688, 352] width 148 height 148
click at [605, 293] on input "d. -2519" at bounding box center [604, 291] width 1 height 4
radio input "true"
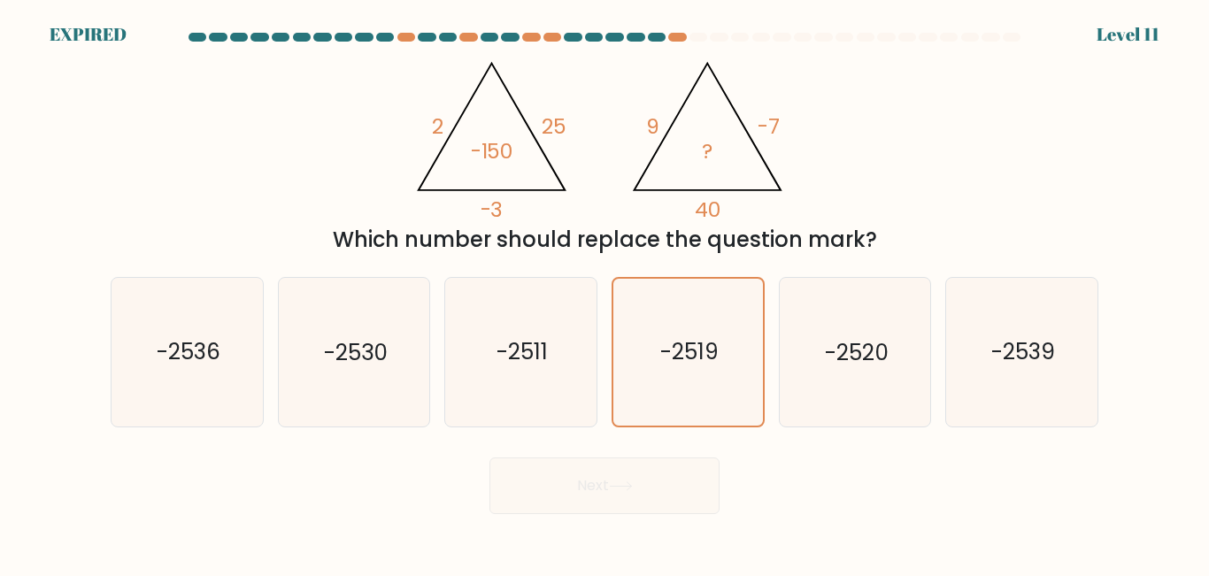
click at [657, 473] on div "Next" at bounding box center [604, 481] width 1009 height 65
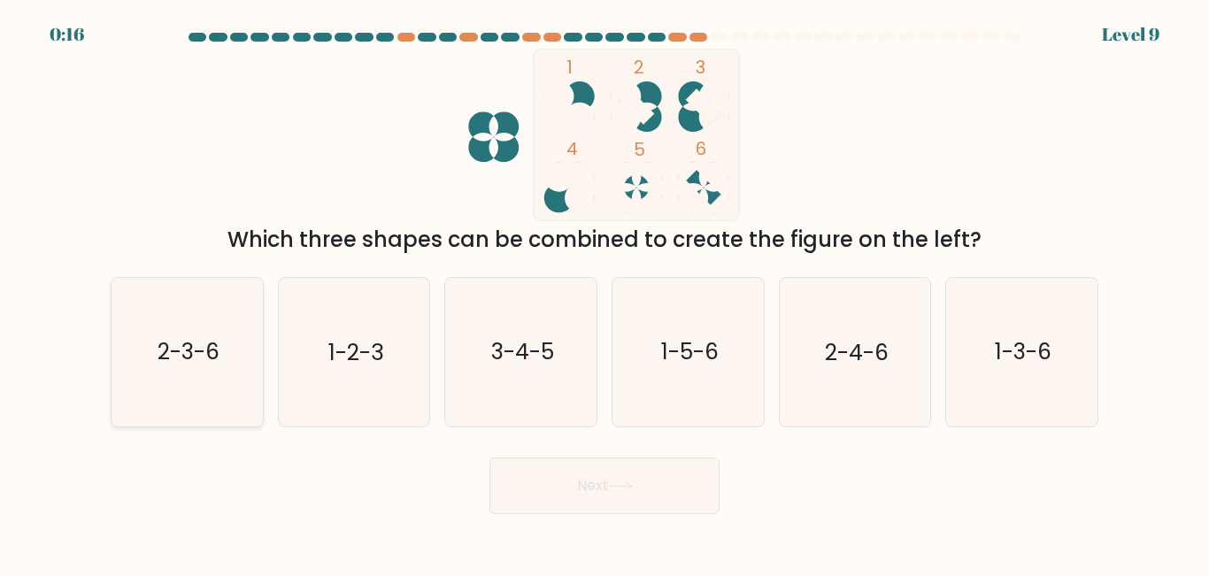
click at [196, 371] on icon "2-3-6" at bounding box center [187, 352] width 148 height 148
click at [604, 293] on input "a. 2-3-6" at bounding box center [604, 291] width 1 height 4
radio input "true"
click at [603, 490] on button "Next" at bounding box center [604, 486] width 230 height 57
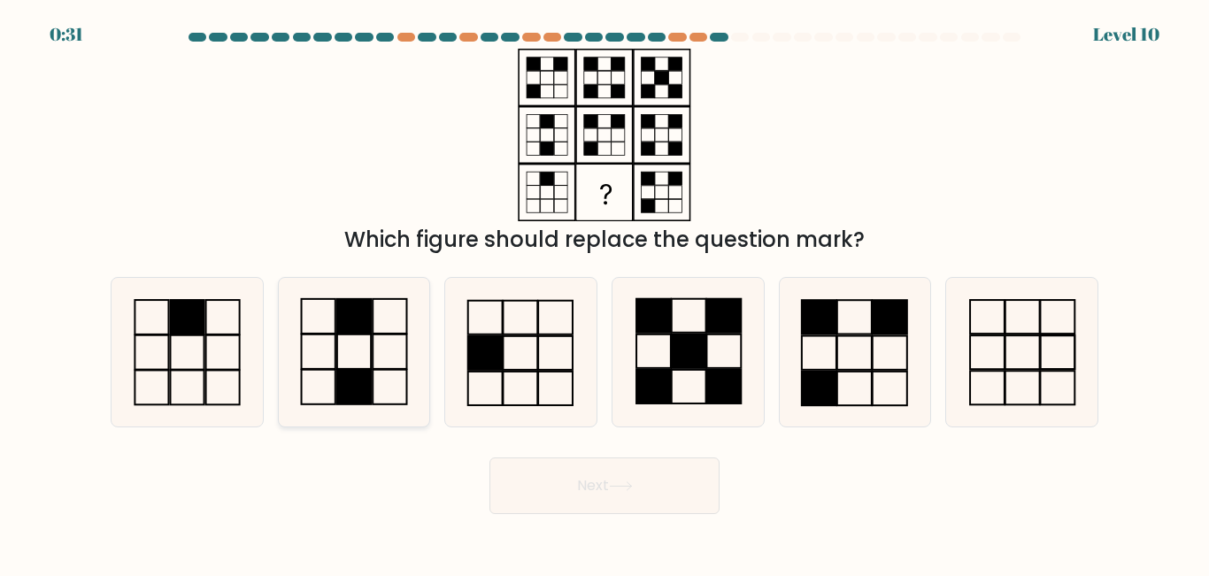
click at [368, 342] on icon at bounding box center [354, 352] width 148 height 148
click at [604, 293] on input "b." at bounding box center [604, 291] width 1 height 4
radio input "true"
click at [989, 351] on icon at bounding box center [1022, 352] width 148 height 148
click at [605, 293] on input "f." at bounding box center [604, 291] width 1 height 4
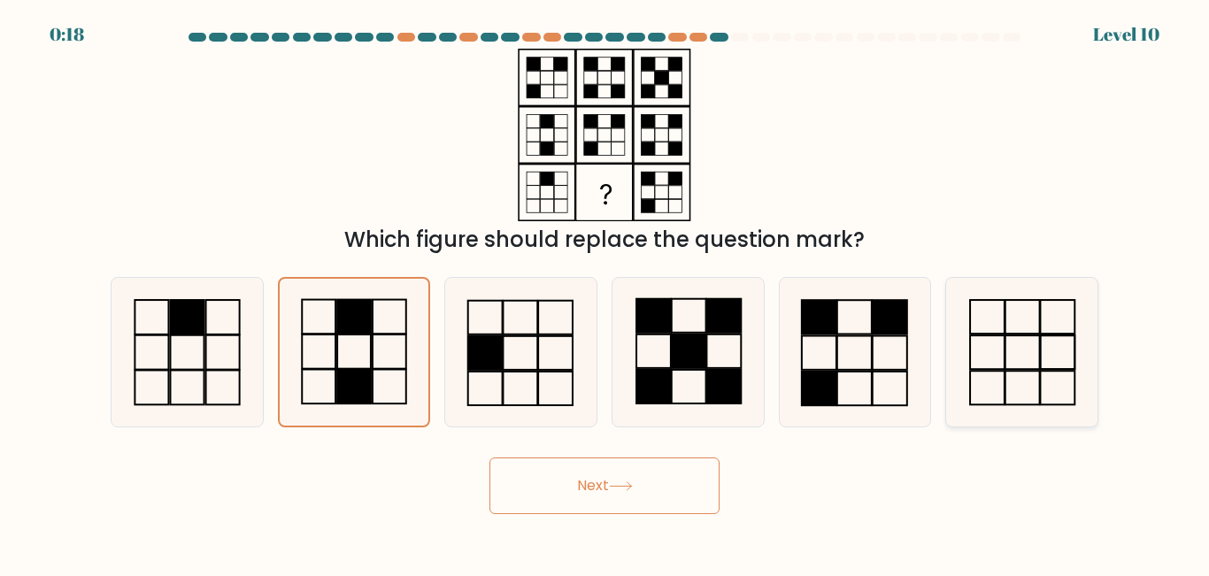
radio input "true"
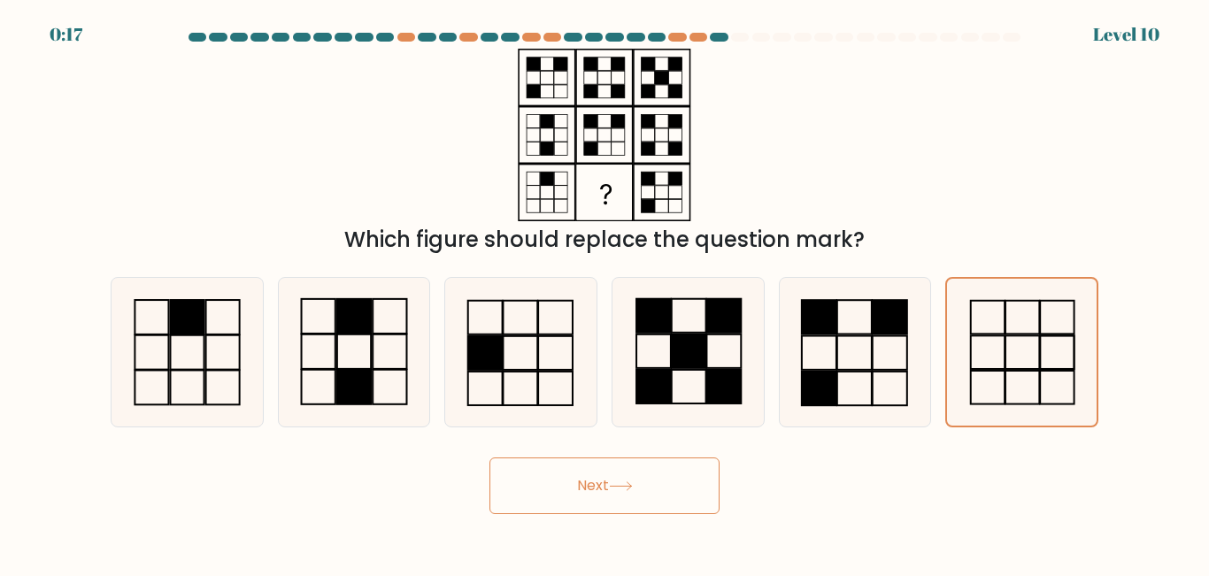
click at [641, 502] on button "Next" at bounding box center [604, 486] width 230 height 57
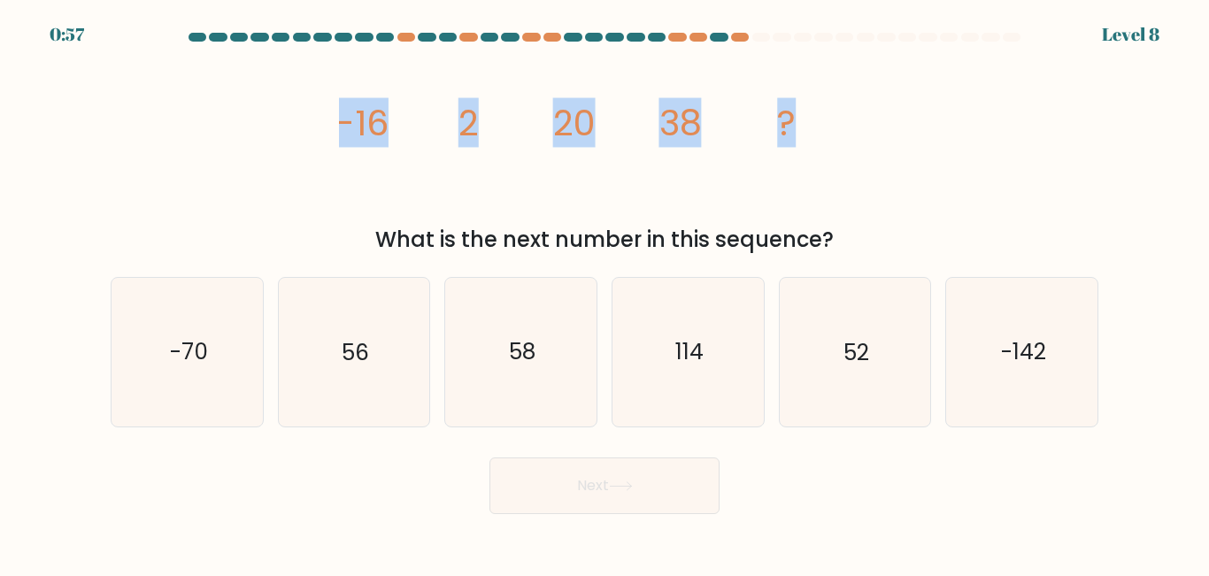
drag, startPoint x: 342, startPoint y: 129, endPoint x: 879, endPoint y: 154, distance: 536.9
click at [879, 154] on div "image/svg+xml -16 2 20 38 ? What is the next number in this sequence?" at bounding box center [604, 152] width 1009 height 207
copy g "-16 2 20 38 ?"
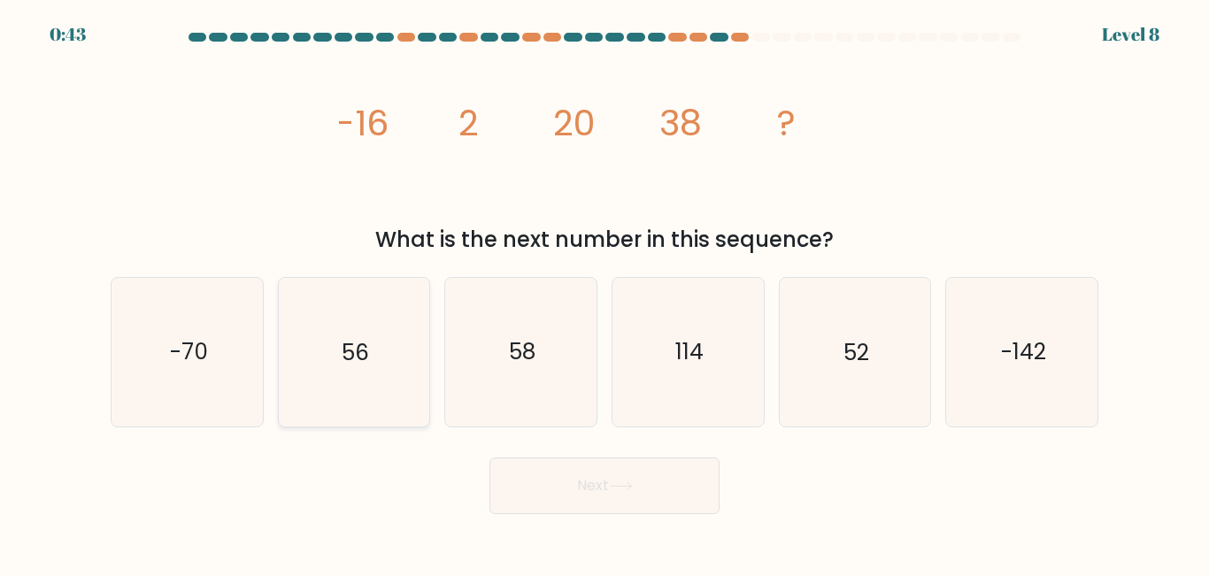
click at [388, 363] on icon "56" at bounding box center [354, 352] width 148 height 148
click at [604, 293] on input "b. 56" at bounding box center [604, 291] width 1 height 4
radio input "true"
click at [643, 490] on button "Next" at bounding box center [604, 486] width 230 height 57
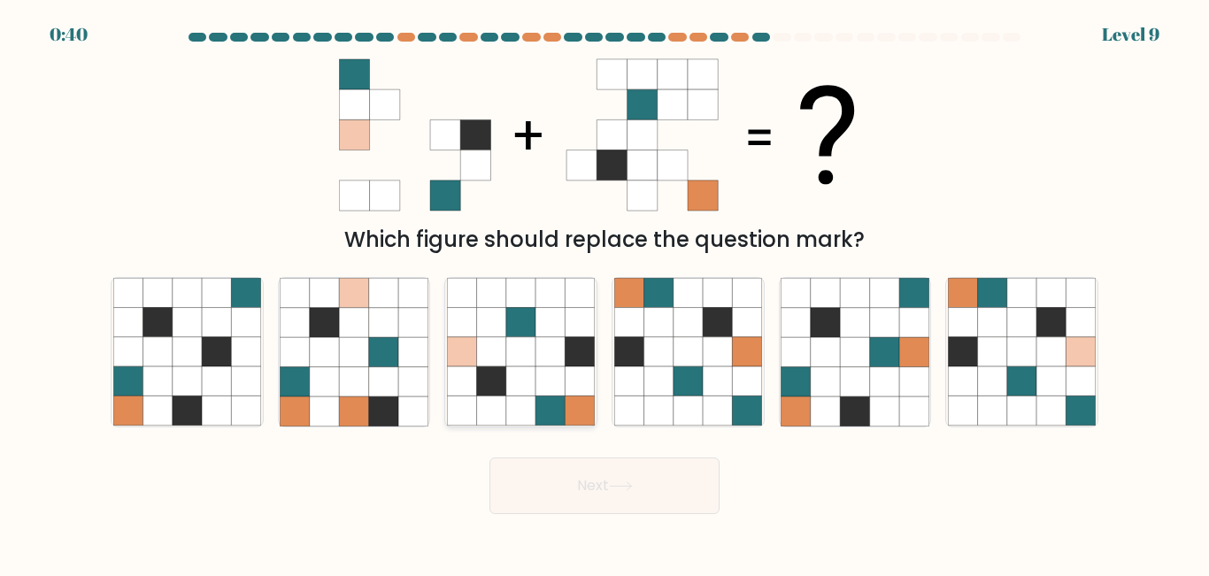
click at [541, 397] on icon at bounding box center [549, 410] width 29 height 29
click at [604, 293] on input "c." at bounding box center [604, 291] width 1 height 4
radio input "true"
click at [566, 493] on button "Next" at bounding box center [604, 486] width 230 height 57
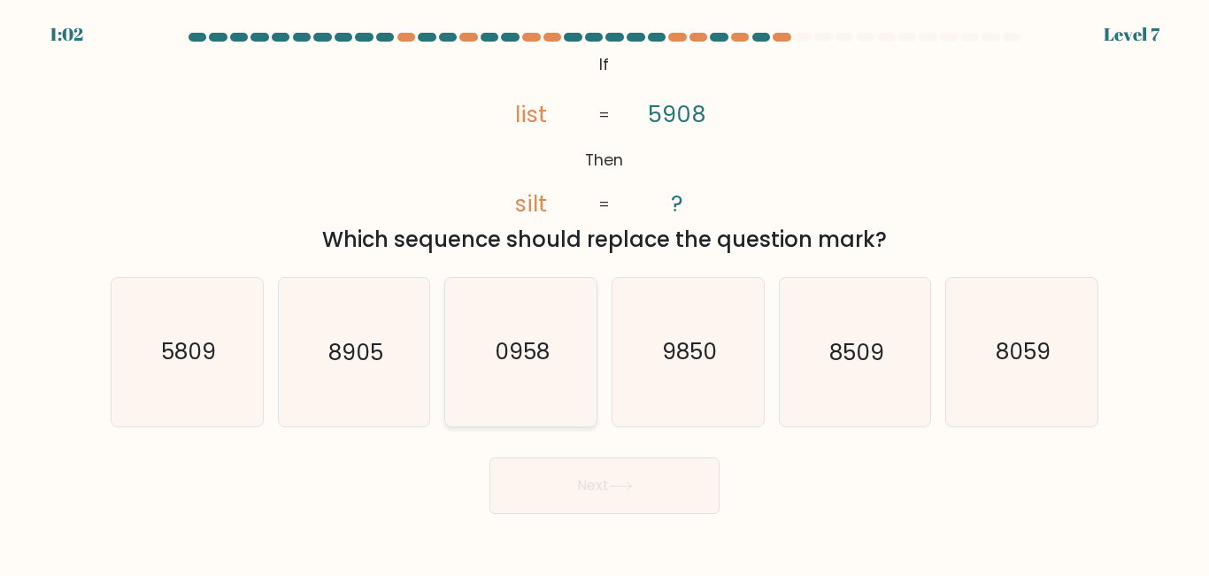
click at [536, 366] on text "0958" at bounding box center [522, 352] width 55 height 31
click at [604, 293] on input "c. 0958" at bounding box center [604, 291] width 1 height 4
radio input "true"
click at [596, 470] on button "Next" at bounding box center [604, 486] width 230 height 57
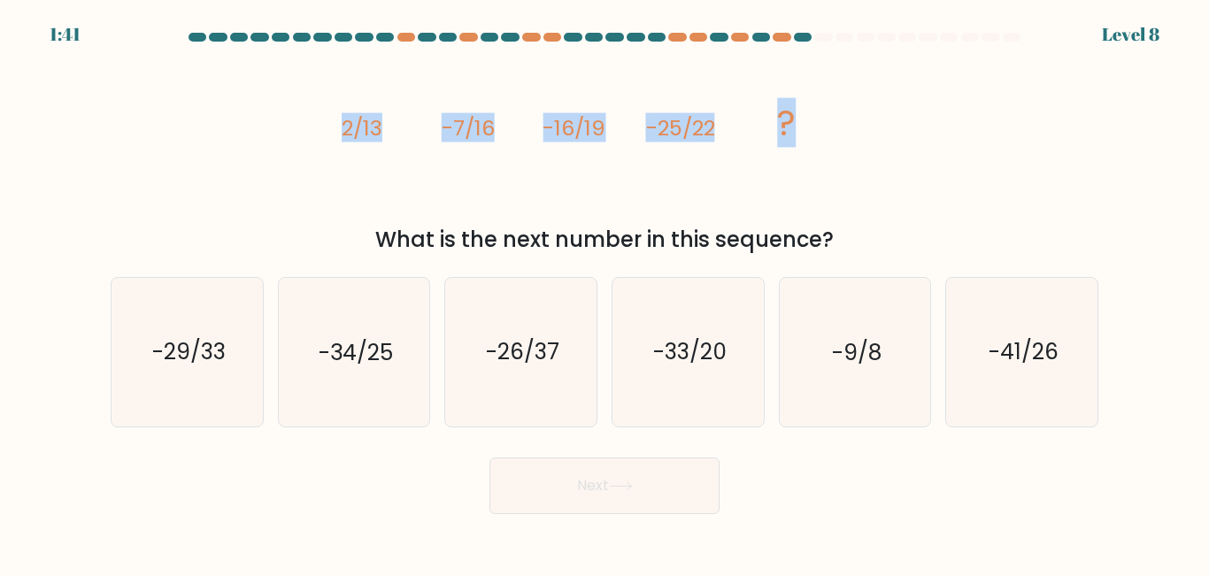
drag, startPoint x: 329, startPoint y: 131, endPoint x: 864, endPoint y: 110, distance: 535.0
click at [864, 110] on div "image/svg+xml 2/13 -7/16 -16/19 -25/22 ? What is the next number in this sequen…" at bounding box center [604, 152] width 1009 height 207
copy g "2/13 -7/16 -16/19 -25/22 ?"
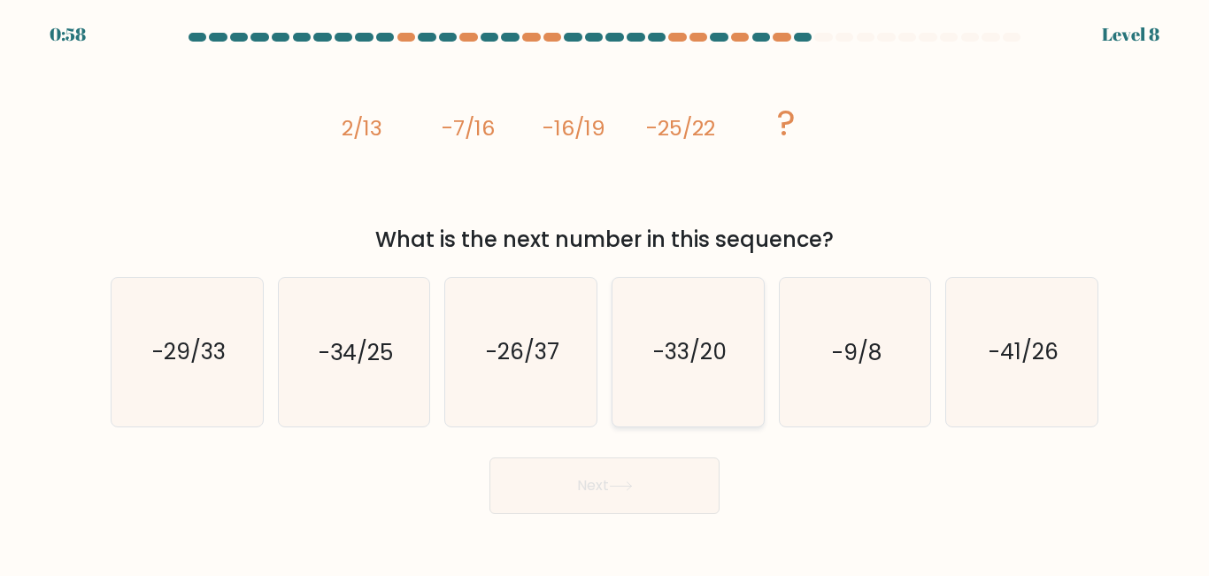
click at [705, 341] on text "-33/20" at bounding box center [688, 352] width 73 height 31
click at [605, 293] on input "d. -33/20" at bounding box center [604, 291] width 1 height 4
radio input "true"
click at [633, 481] on icon at bounding box center [621, 486] width 24 height 10
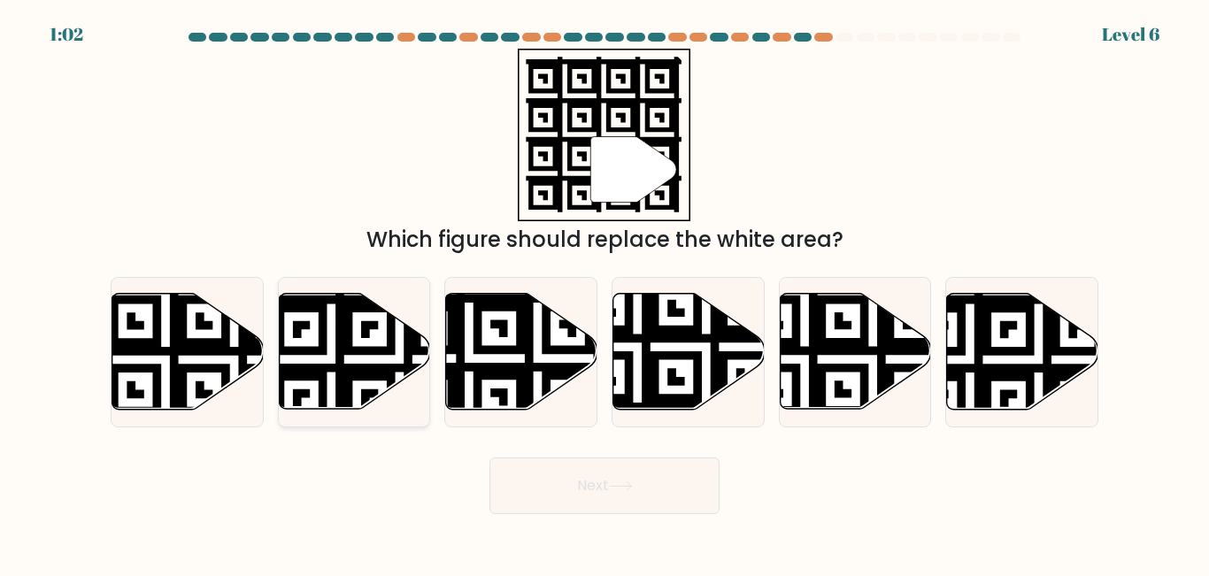
click at [326, 365] on icon at bounding box center [400, 292] width 274 height 274
click at [604, 293] on input "b." at bounding box center [604, 291] width 1 height 4
radio input "true"
click at [582, 470] on button "Next" at bounding box center [604, 486] width 230 height 57
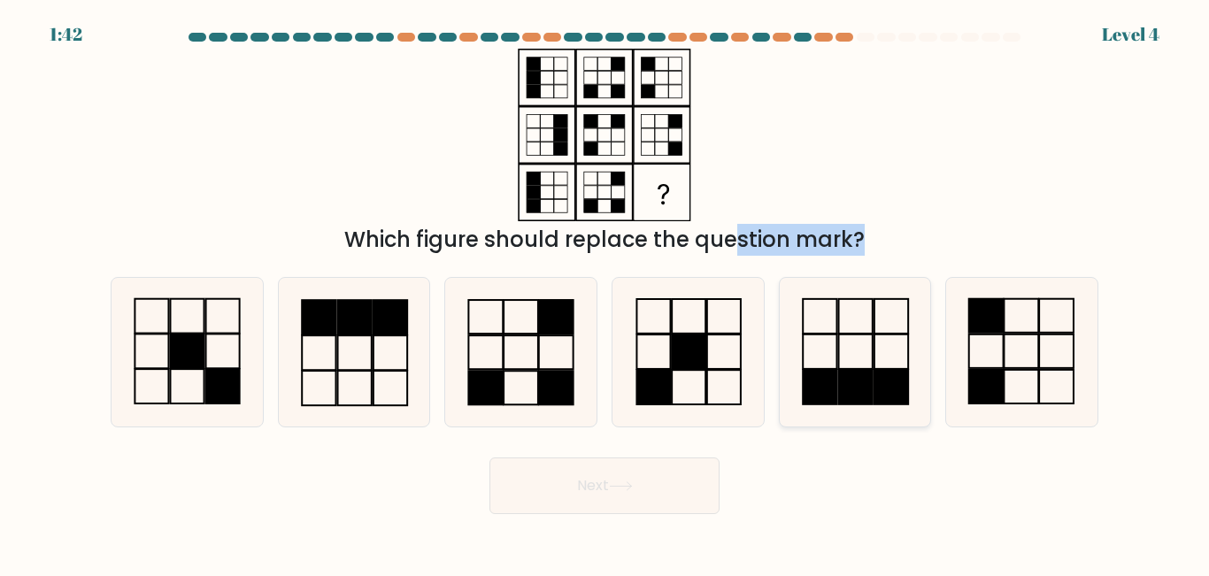
drag, startPoint x: 635, startPoint y: 251, endPoint x: 903, endPoint y: 278, distance: 268.6
click at [903, 278] on form at bounding box center [604, 273] width 1209 height 481
click at [943, 174] on div "Which figure should replace the question mark?" at bounding box center [604, 152] width 1009 height 207
click at [1035, 345] on icon at bounding box center [1022, 352] width 148 height 148
click at [605, 293] on input "f." at bounding box center [604, 291] width 1 height 4
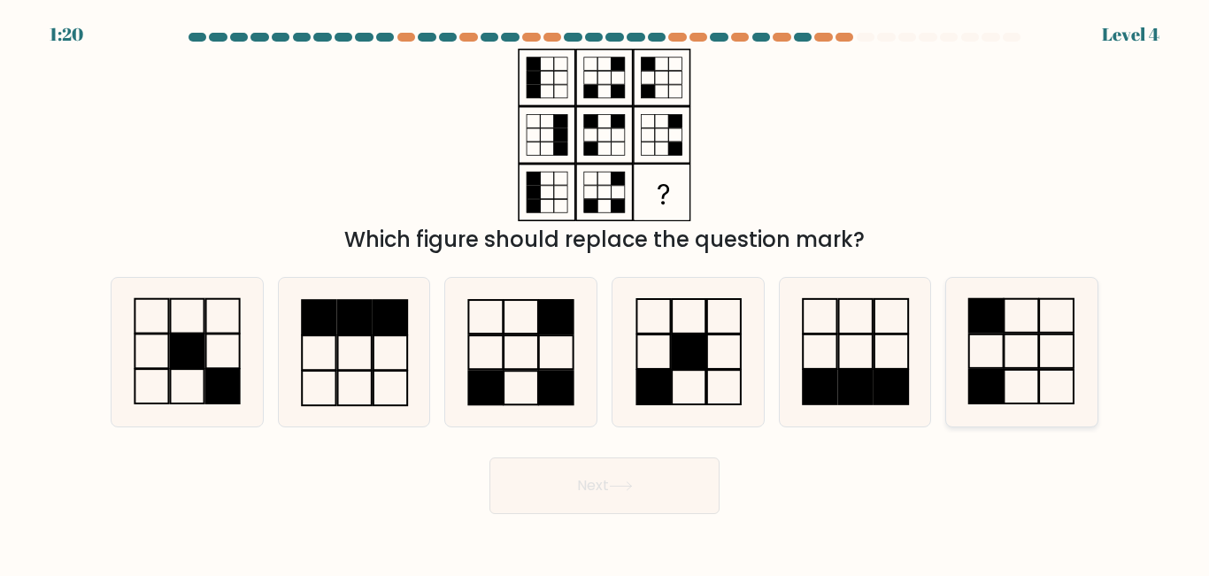
radio input "true"
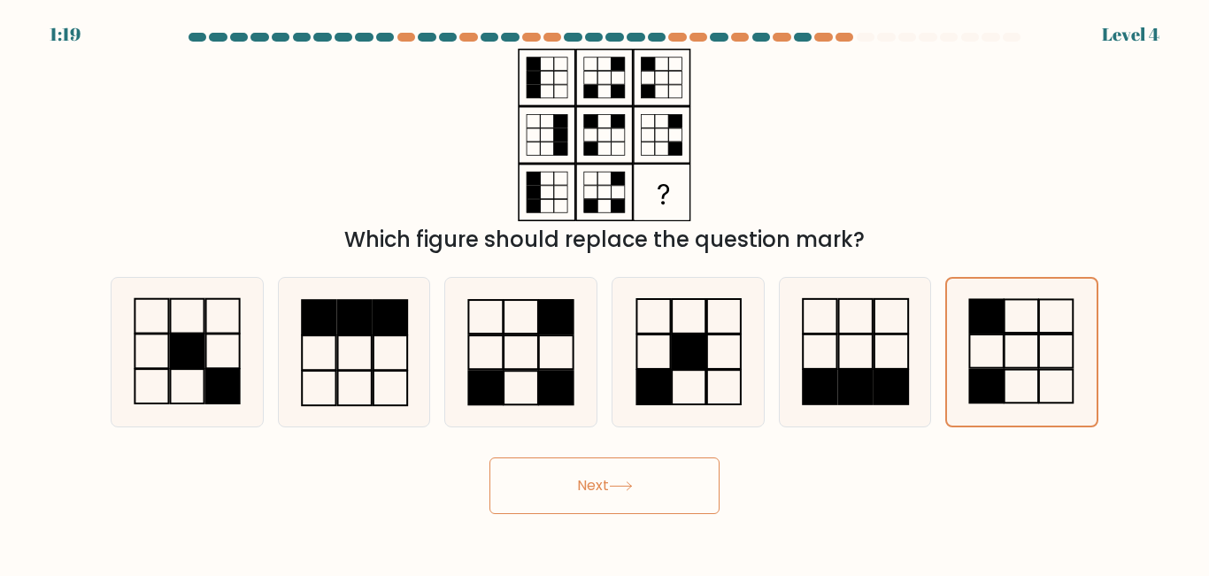
click at [583, 503] on button "Next" at bounding box center [604, 486] width 230 height 57
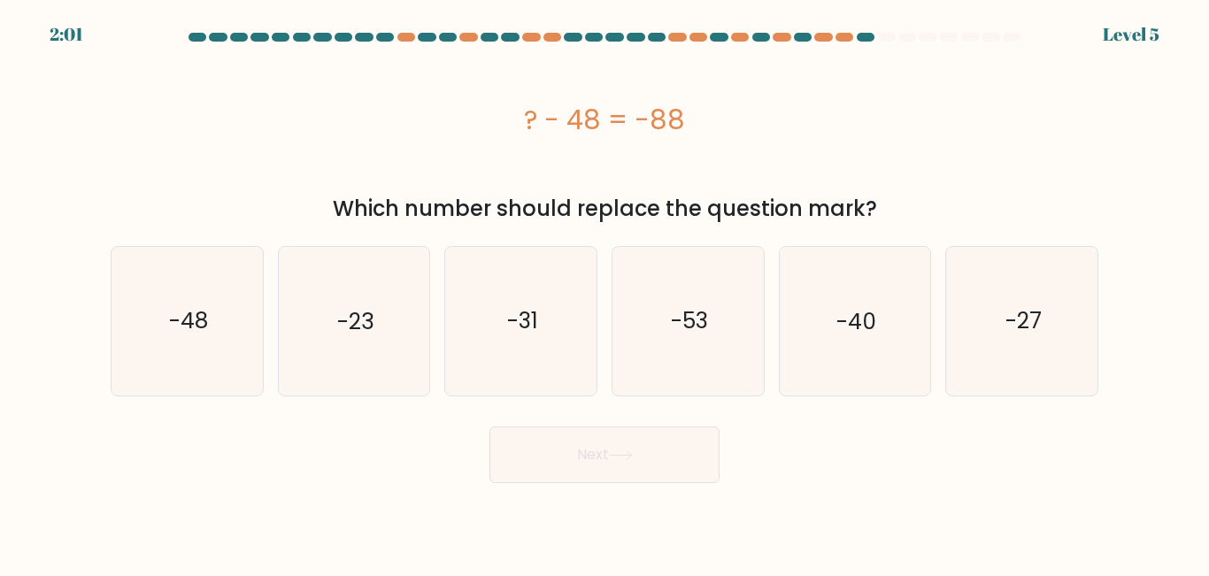
drag, startPoint x: 503, startPoint y: 121, endPoint x: 723, endPoint y: 89, distance: 222.7
click at [723, 89] on div "? - 48 = -88" at bounding box center [605, 120] width 988 height 142
click at [686, 135] on div "? - 48 = -88" at bounding box center [605, 120] width 988 height 40
copy div "? - 48 = -88"
click at [854, 350] on icon "-40" at bounding box center [855, 321] width 148 height 148
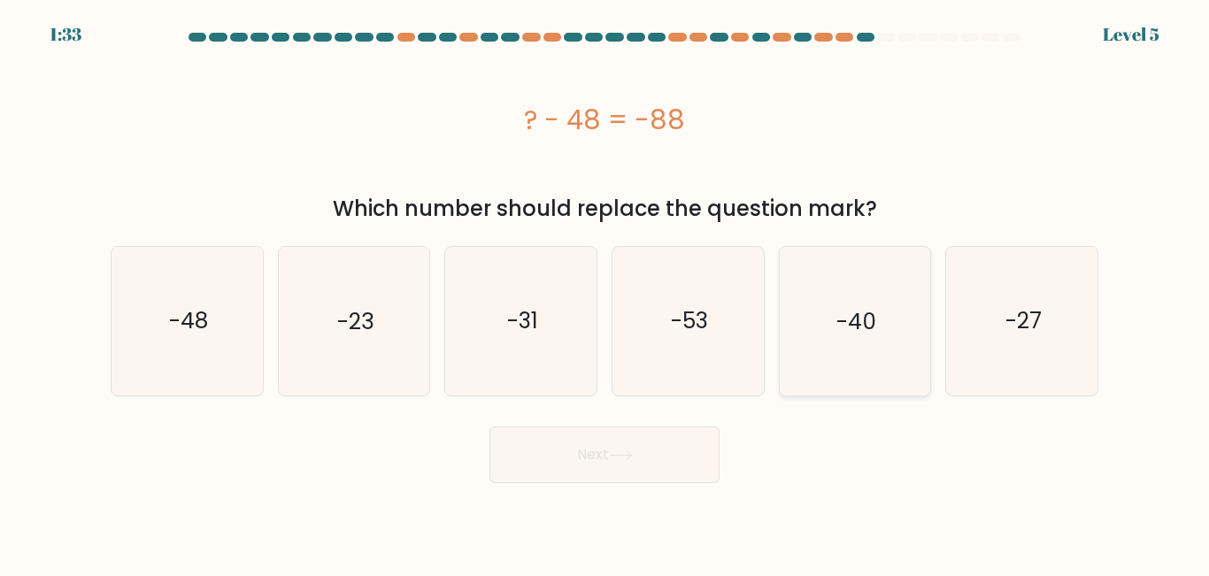
click at [605, 293] on input "e. -40" at bounding box center [604, 291] width 1 height 4
radio input "true"
click at [633, 457] on icon at bounding box center [621, 455] width 24 height 10
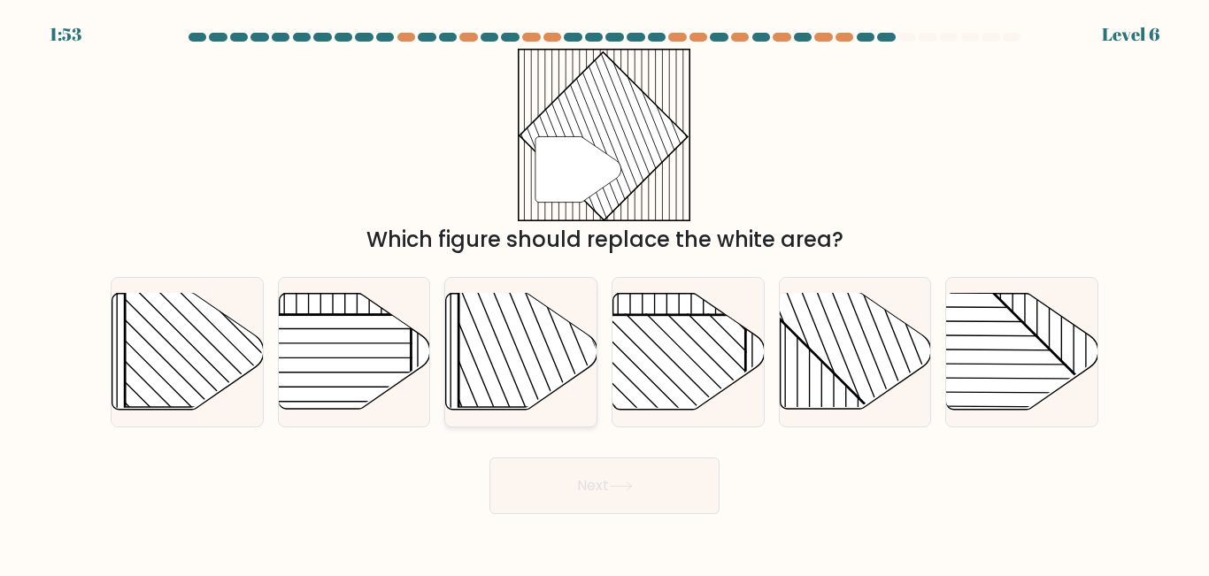
click at [542, 322] on rect at bounding box center [566, 299] width 217 height 217
click at [604, 293] on input "c." at bounding box center [604, 291] width 1 height 4
radio input "true"
click at [582, 477] on button "Next" at bounding box center [604, 486] width 230 height 57
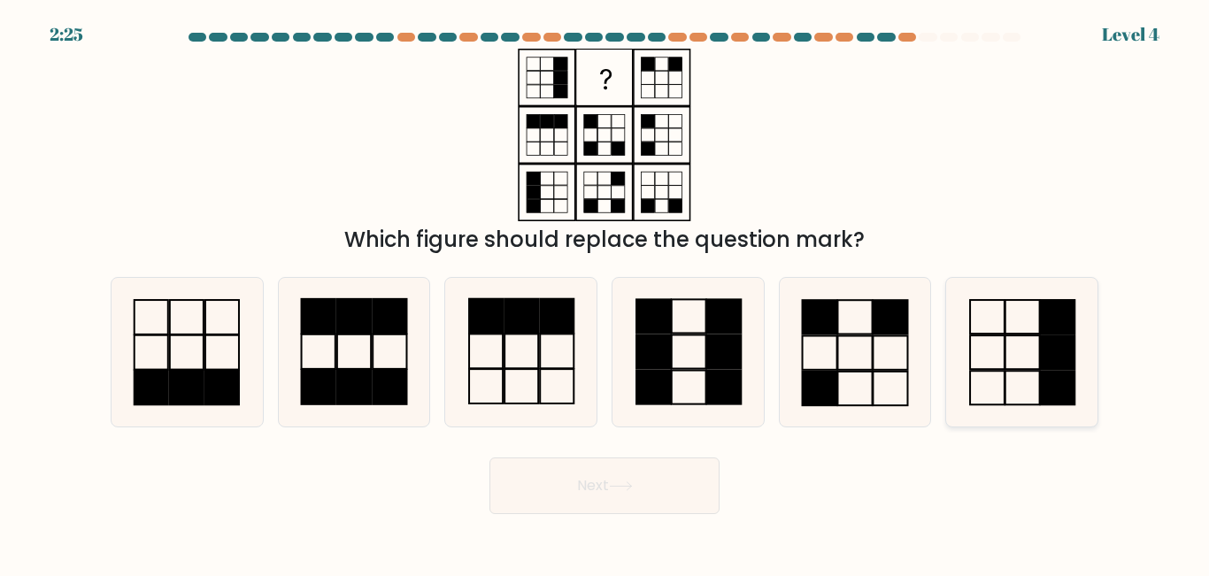
click at [1023, 332] on icon at bounding box center [1022, 352] width 148 height 148
click at [605, 293] on input "f." at bounding box center [604, 291] width 1 height 4
radio input "true"
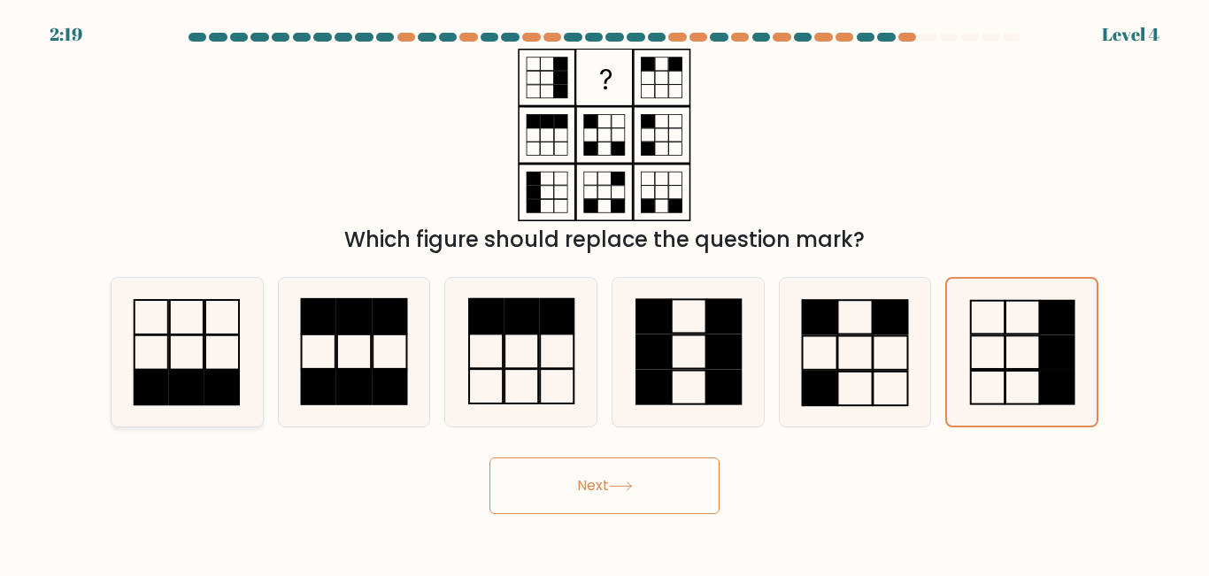
click at [174, 354] on icon at bounding box center [187, 352] width 148 height 148
click at [604, 293] on input "a." at bounding box center [604, 291] width 1 height 4
radio input "true"
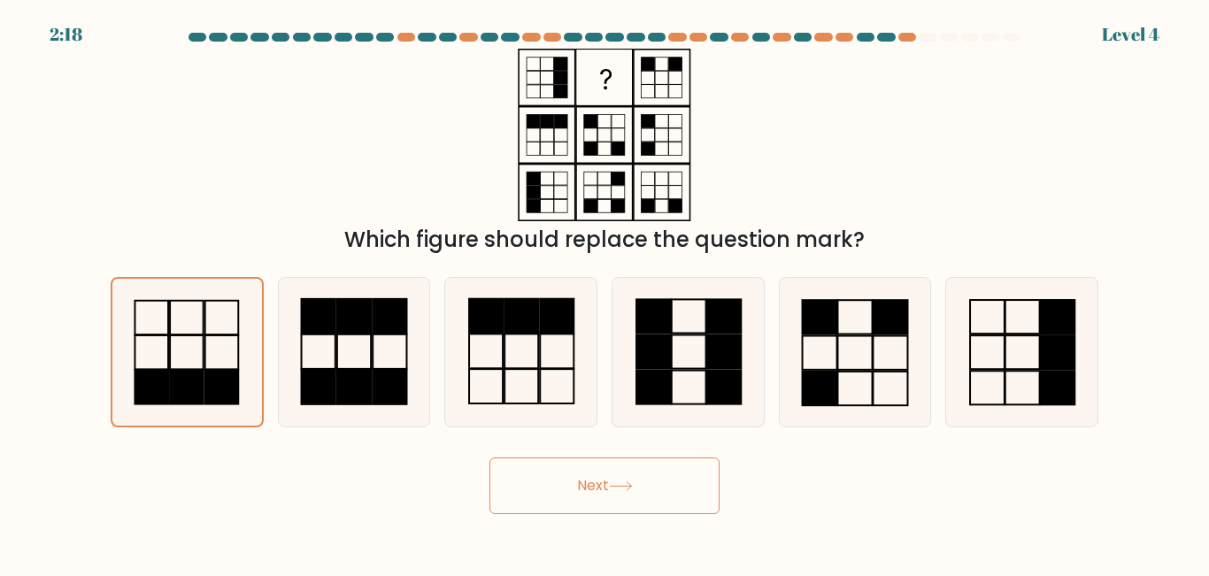
click at [649, 480] on button "Next" at bounding box center [604, 486] width 230 height 57
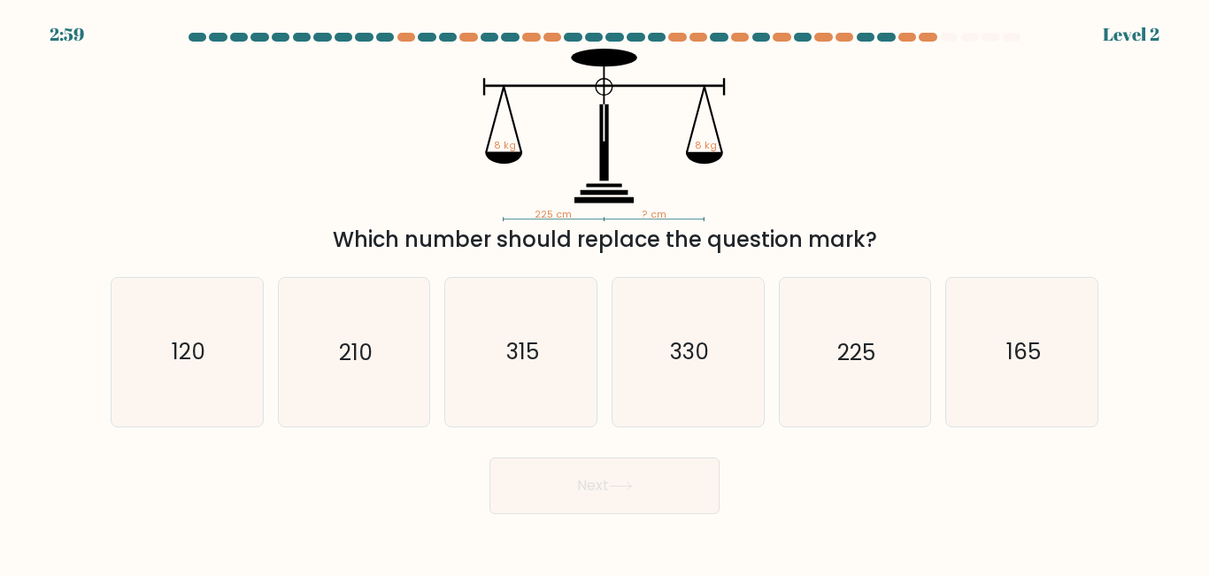
drag, startPoint x: 379, startPoint y: 241, endPoint x: 946, endPoint y: 254, distance: 567.4
click at [946, 254] on div "Which number should replace the question mark?" at bounding box center [604, 240] width 966 height 32
click at [899, 347] on icon "225" at bounding box center [855, 352] width 148 height 148
click at [605, 293] on input "e. 225" at bounding box center [604, 291] width 1 height 4
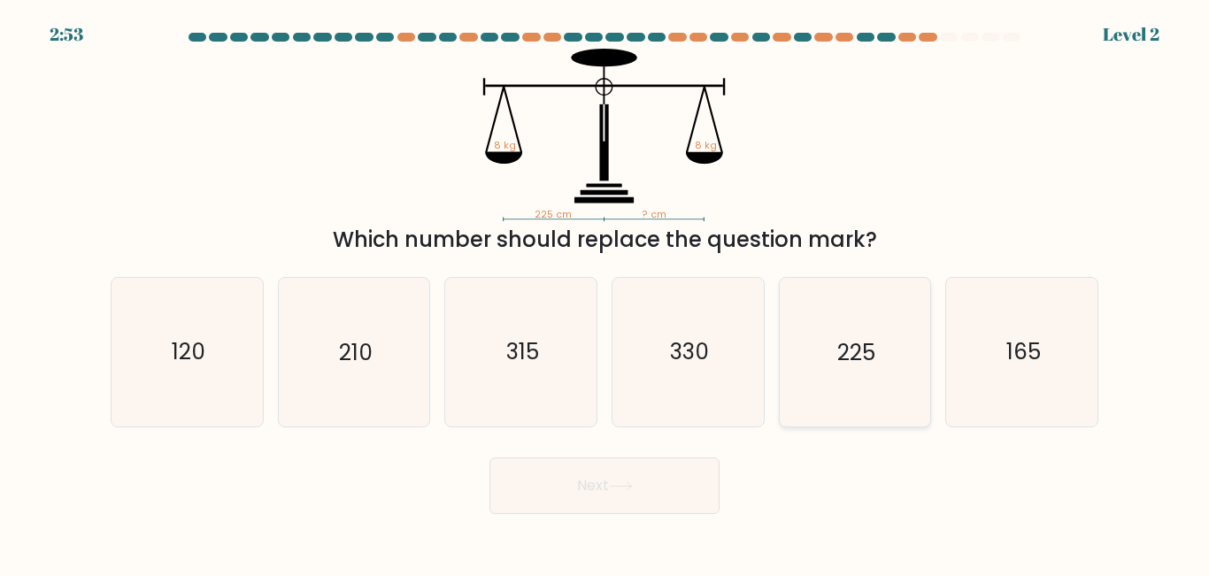
radio input "true"
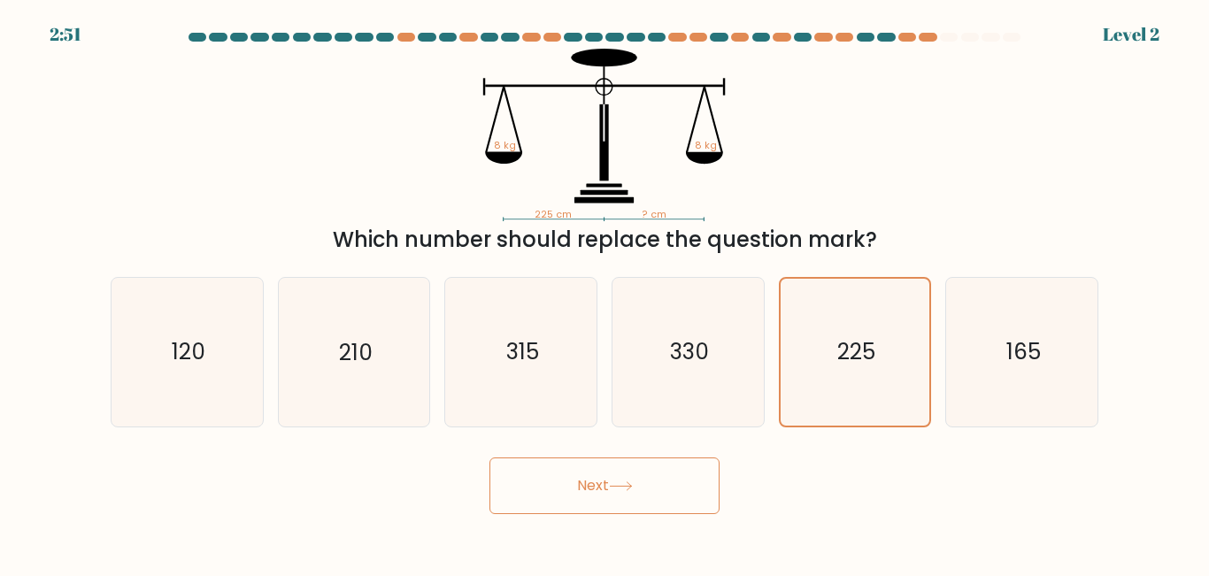
click at [628, 485] on icon at bounding box center [621, 486] width 24 height 10
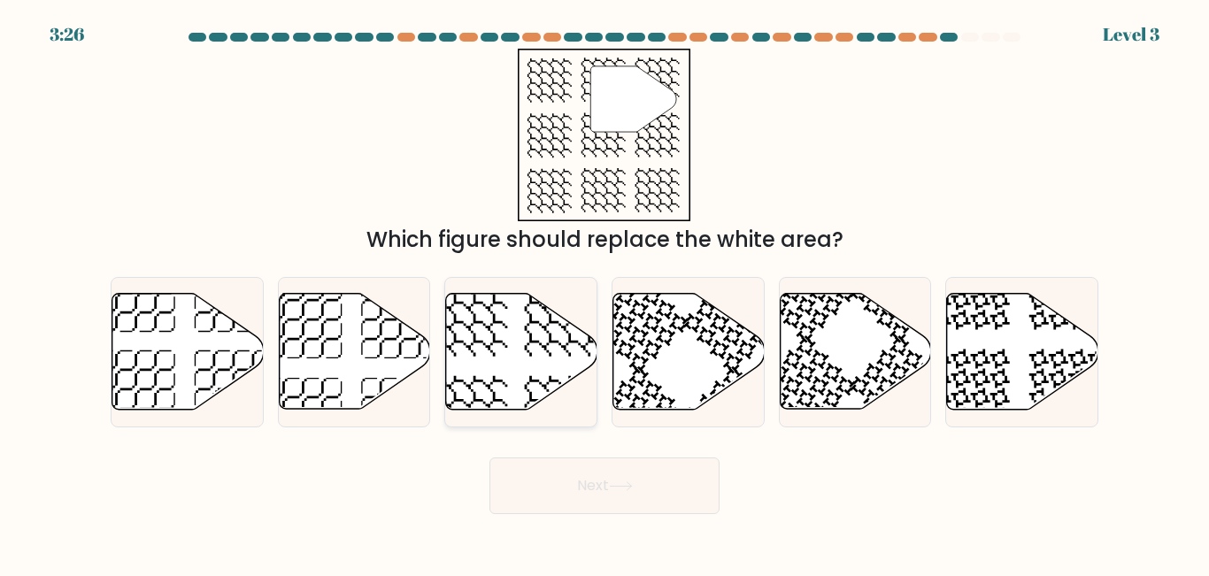
click at [525, 332] on icon at bounding box center [521, 352] width 151 height 116
click at [604, 293] on input "c." at bounding box center [604, 291] width 1 height 4
radio input "true"
click at [563, 477] on button "Next" at bounding box center [604, 486] width 230 height 57
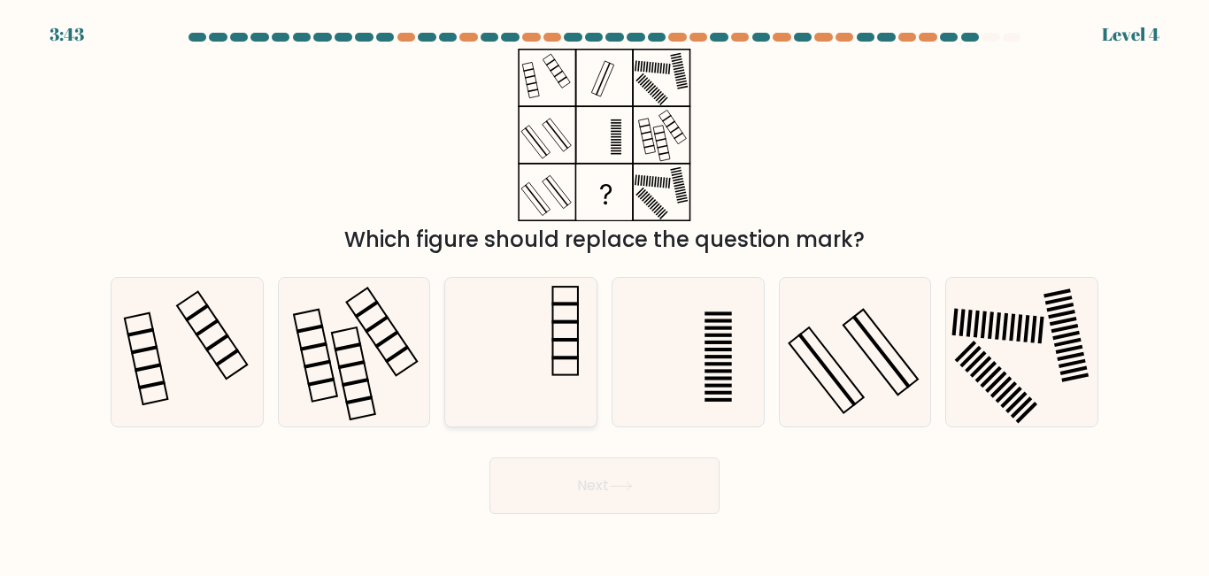
click at [577, 354] on icon at bounding box center [521, 352] width 148 height 148
click at [604, 293] on input "c." at bounding box center [604, 291] width 1 height 4
radio input "true"
click at [627, 510] on button "Next" at bounding box center [604, 486] width 230 height 57
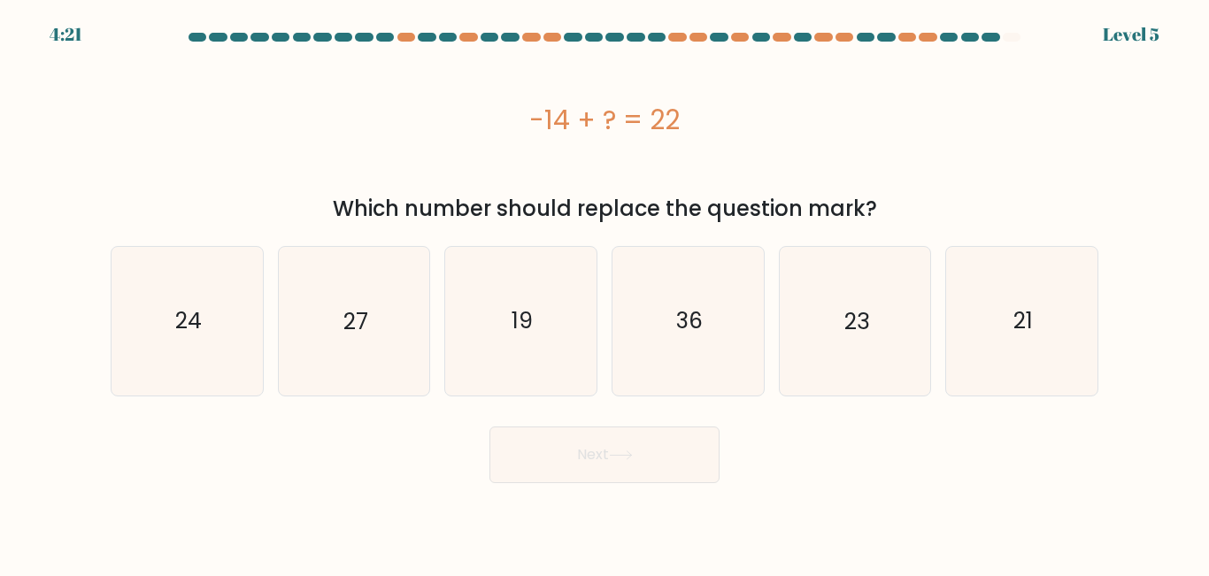
drag, startPoint x: 737, startPoint y: 125, endPoint x: 522, endPoint y: 133, distance: 215.2
click at [522, 133] on div "-14 + ? = 22" at bounding box center [605, 120] width 988 height 40
copy div "-14 + ? = 22"
click at [709, 333] on icon "36" at bounding box center [688, 321] width 148 height 148
click at [605, 293] on input "d. 36" at bounding box center [604, 291] width 1 height 4
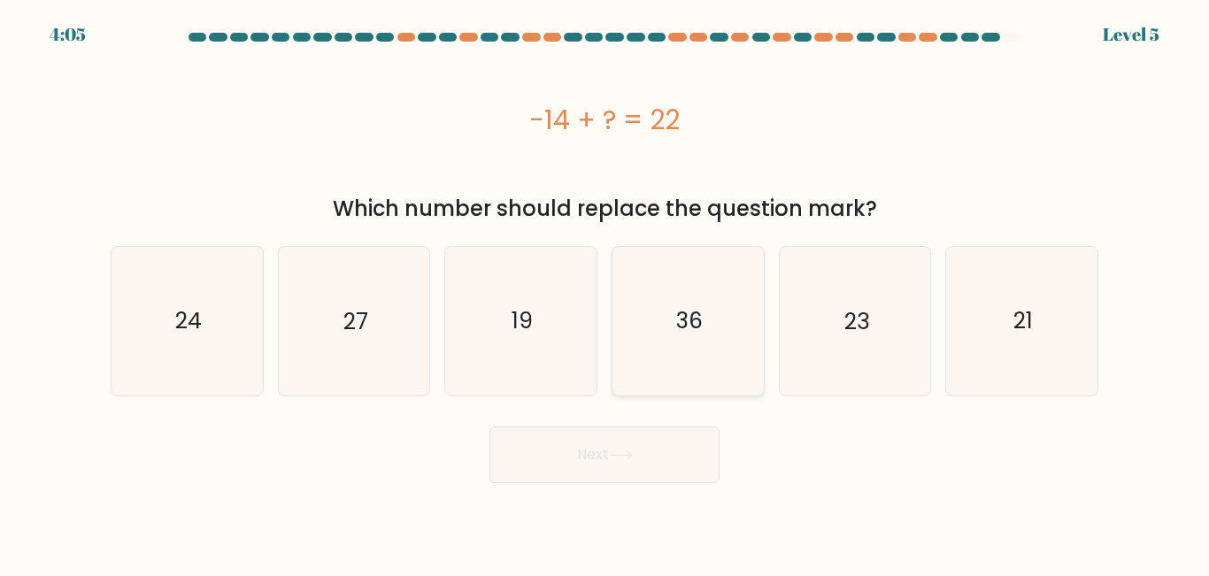
radio input "true"
click at [666, 454] on button "Next" at bounding box center [604, 455] width 230 height 57
click at [567, 450] on button "Next" at bounding box center [604, 455] width 230 height 57
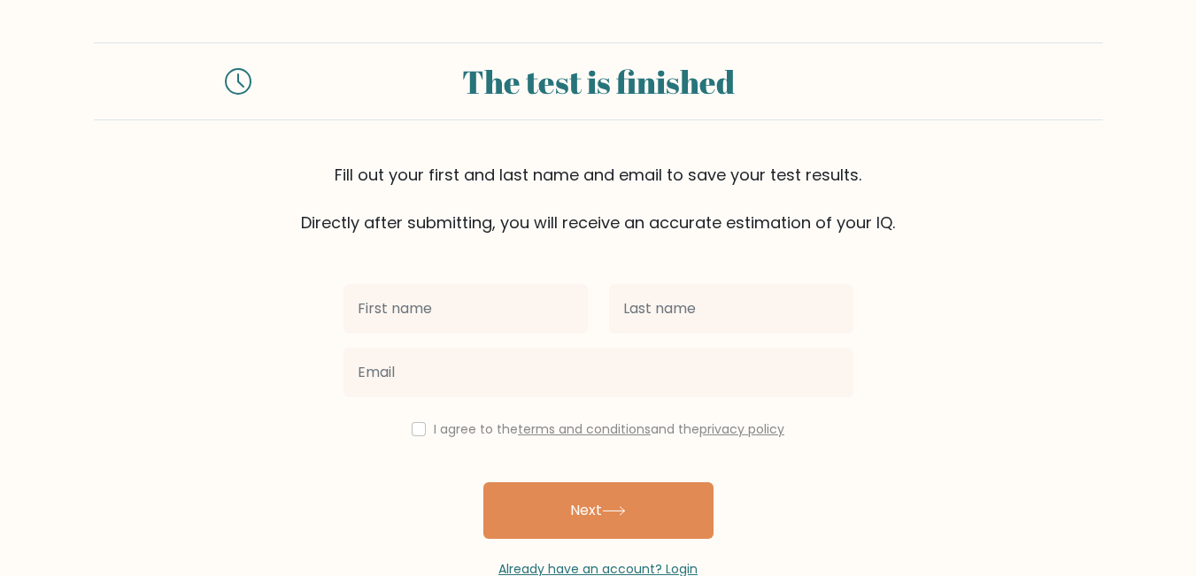
drag, startPoint x: 0, startPoint y: 0, endPoint x: 489, endPoint y: 295, distance: 571.3
click at [489, 295] on input "text" at bounding box center [465, 309] width 244 height 50
type input "John Aris"
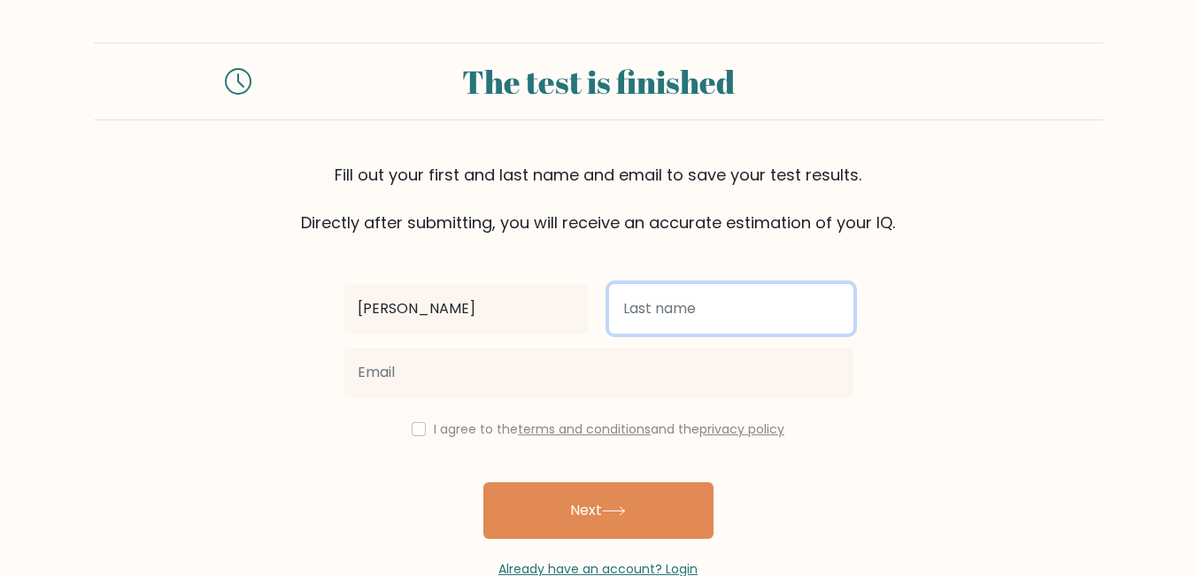
click at [708, 289] on input "text" at bounding box center [731, 309] width 244 height 50
type input "Deang"
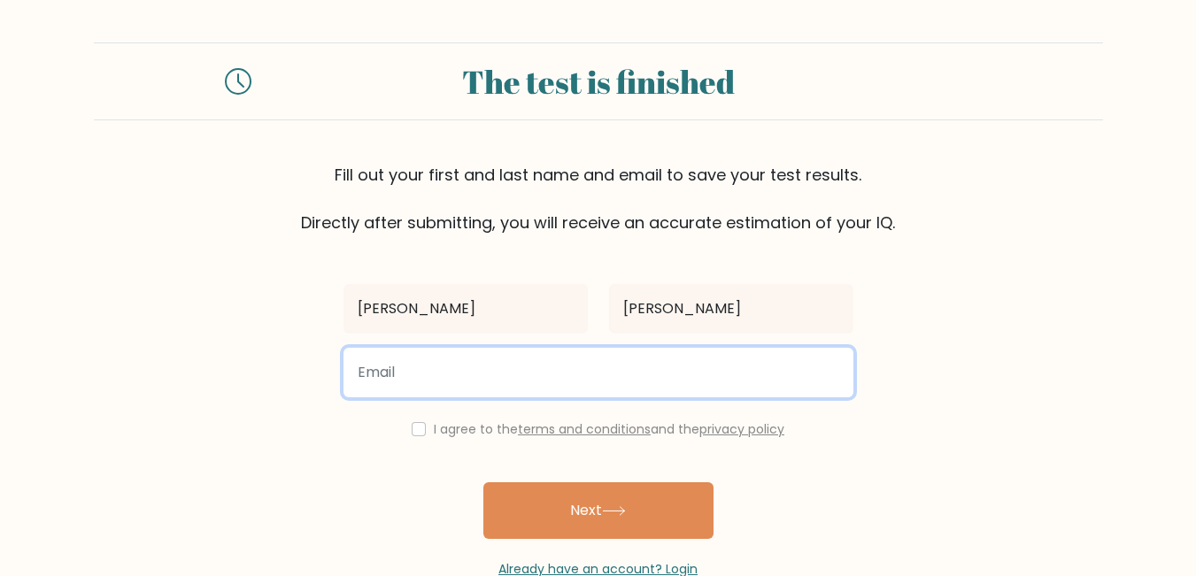
click at [535, 381] on input "email" at bounding box center [598, 373] width 510 height 50
type input "johnarisdeang@gmail.com"
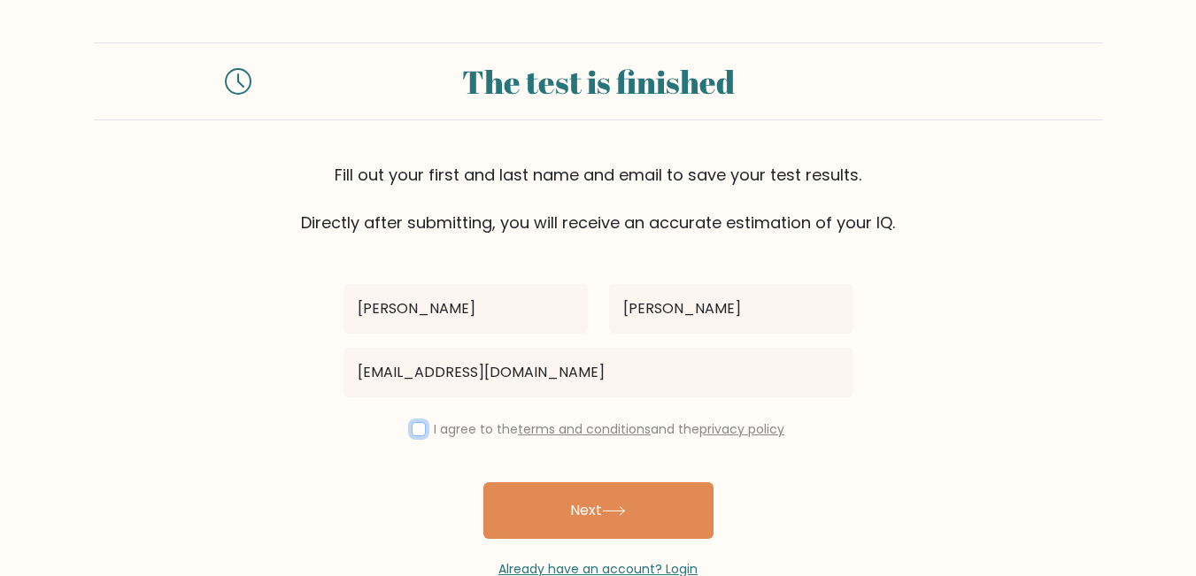
click at [412, 433] on input "checkbox" at bounding box center [419, 429] width 14 height 14
checkbox input "true"
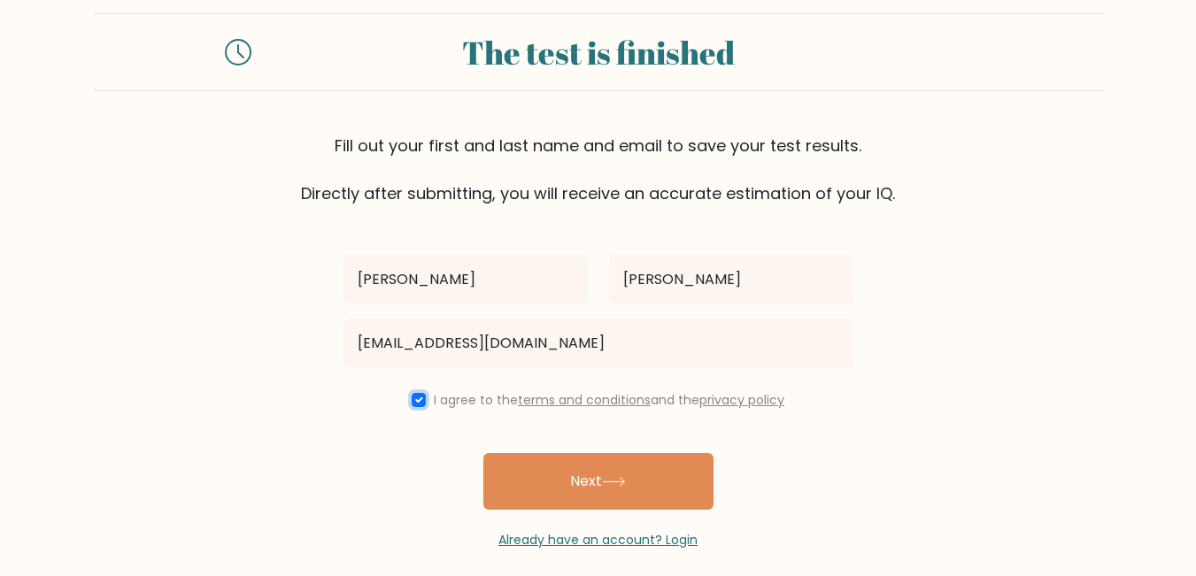
scroll to position [45, 0]
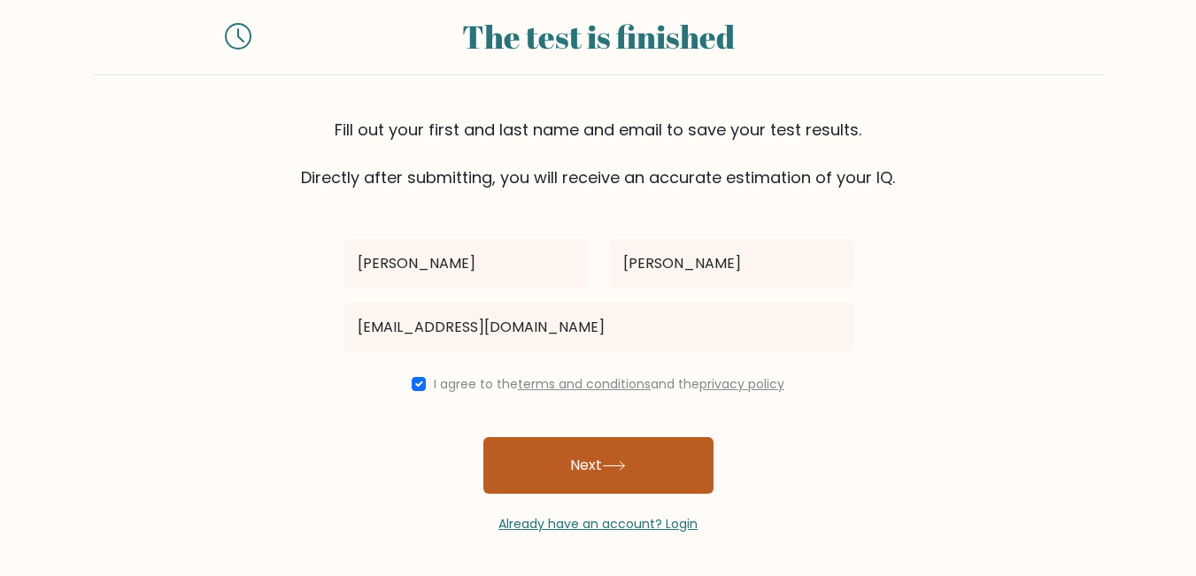
click at [567, 471] on button "Next" at bounding box center [598, 465] width 230 height 57
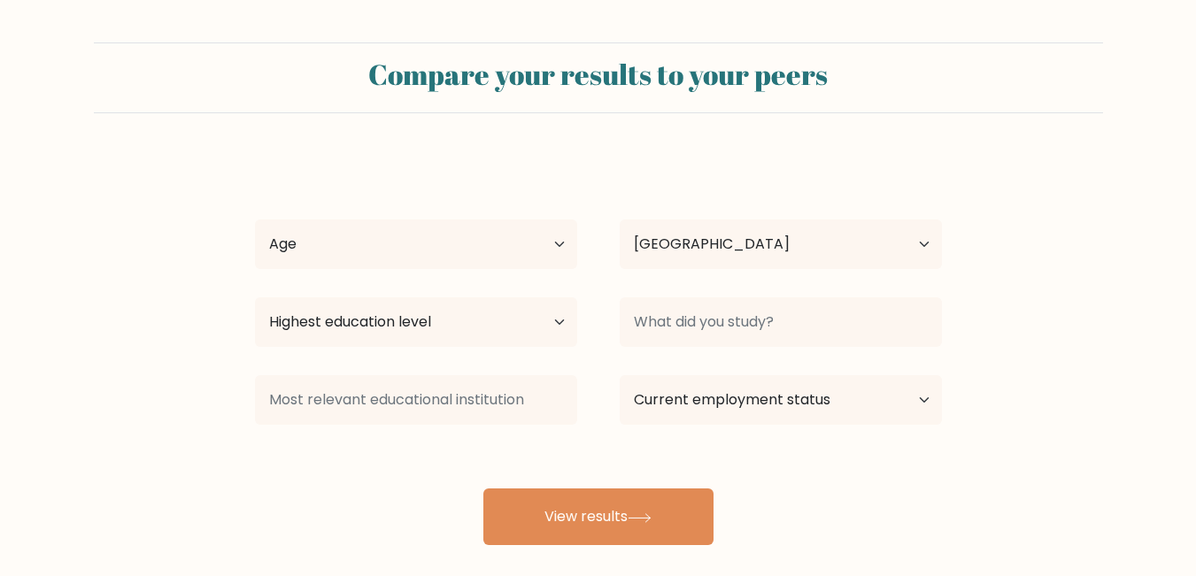
select select "PH"
click at [465, 250] on select "Age Under [DEMOGRAPHIC_DATA] [DEMOGRAPHIC_DATA] [DEMOGRAPHIC_DATA] [DEMOGRAPHIC…" at bounding box center [416, 244] width 322 height 50
select select "35_44"
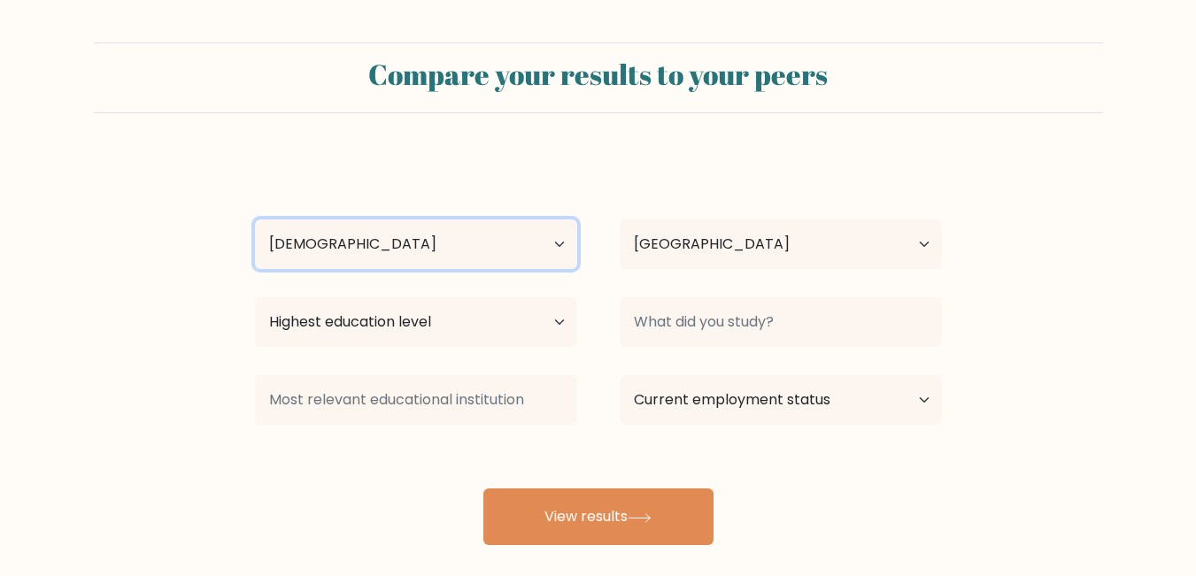
click at [255, 219] on select "Age Under [DEMOGRAPHIC_DATA] [DEMOGRAPHIC_DATA] [DEMOGRAPHIC_DATA] [DEMOGRAPHIC…" at bounding box center [416, 244] width 322 height 50
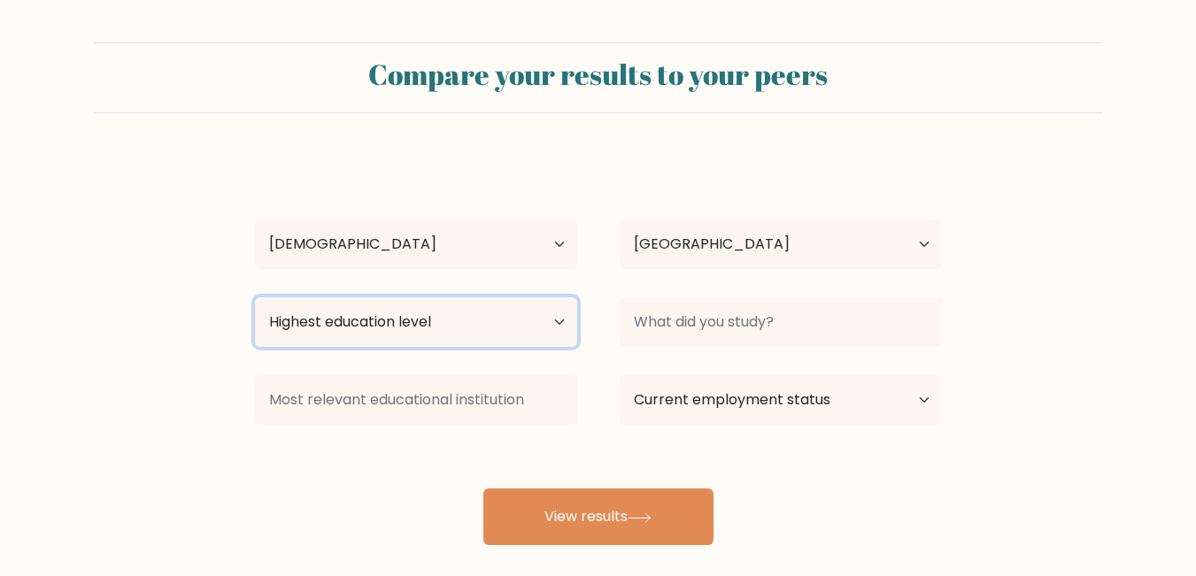
drag, startPoint x: 412, startPoint y: 364, endPoint x: 315, endPoint y: 321, distance: 106.2
click at [315, 321] on select "Highest education level No schooling Primary Lower Secondary Upper Secondary Oc…" at bounding box center [416, 322] width 322 height 50
select select "bachelors_degree"
click at [255, 297] on select "Highest education level No schooling Primary Lower Secondary Upper Secondary Oc…" at bounding box center [416, 322] width 322 height 50
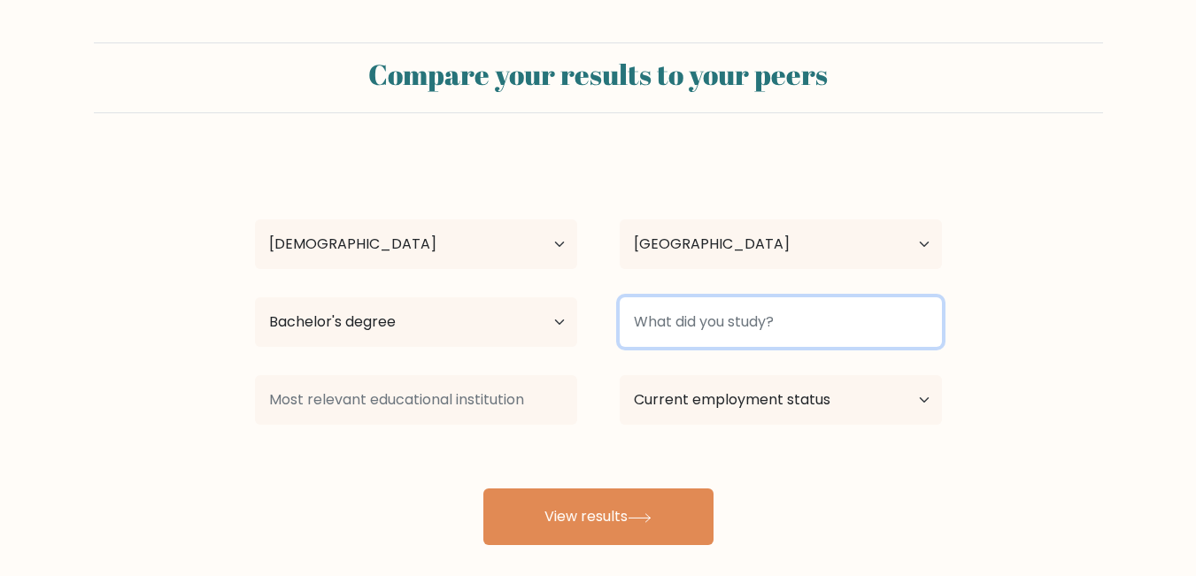
click at [655, 332] on input at bounding box center [780, 322] width 322 height 50
type input "BSIT"
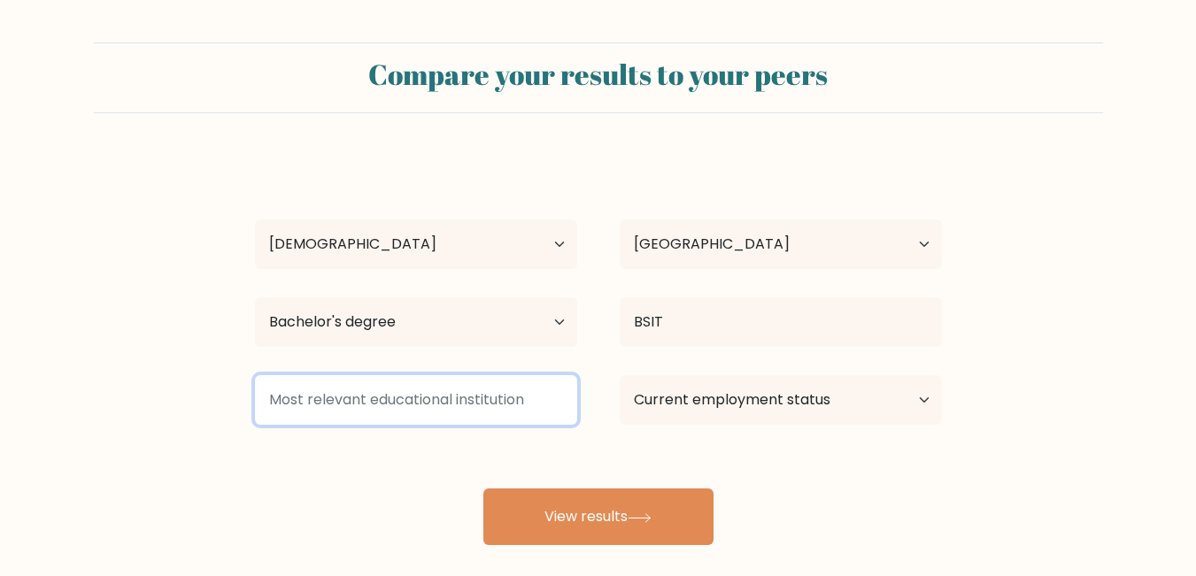
click at [495, 401] on input at bounding box center [416, 400] width 322 height 50
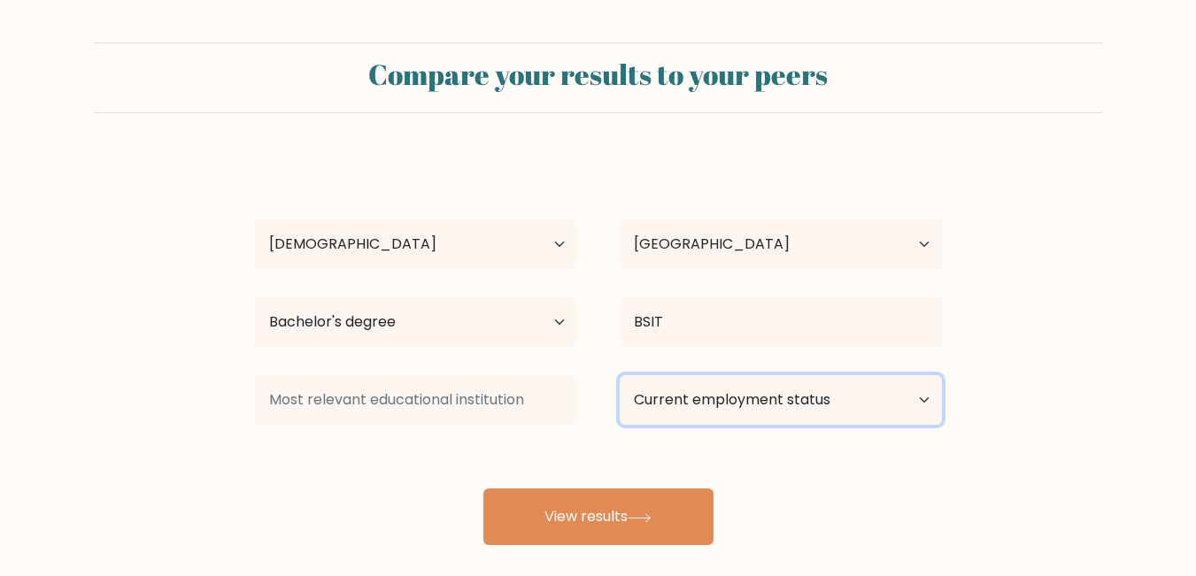
click at [838, 396] on select "Current employment status Employed Student Retired Other / prefer not to answer" at bounding box center [780, 400] width 322 height 50
select select "other"
click at [619, 375] on select "Current employment status Employed Student Retired Other / prefer not to answer" at bounding box center [780, 400] width 322 height 50
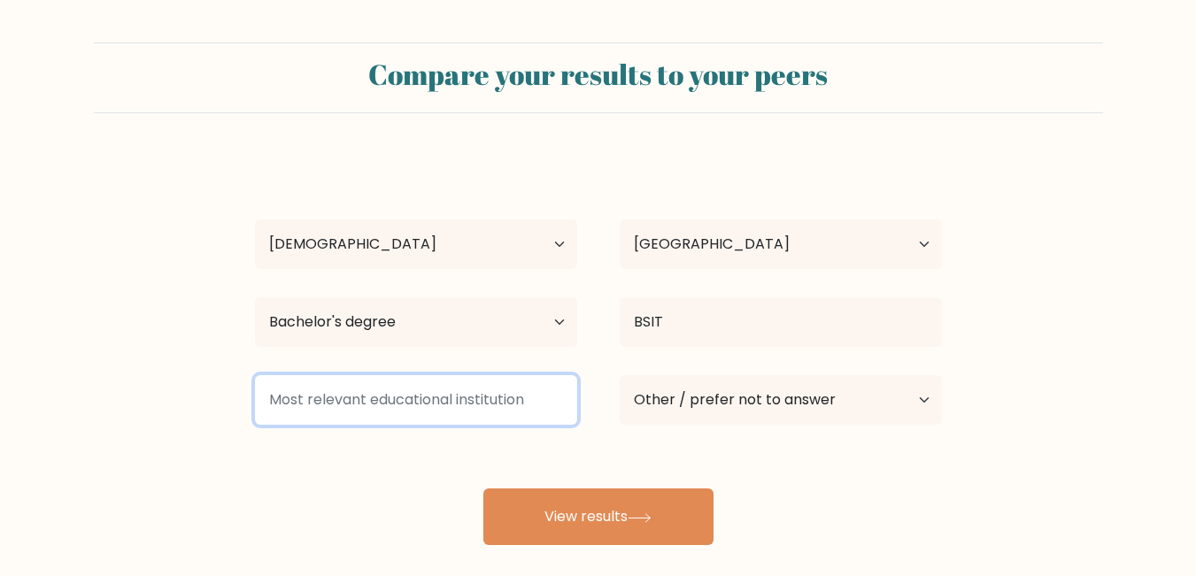
click at [530, 395] on input at bounding box center [416, 400] width 322 height 50
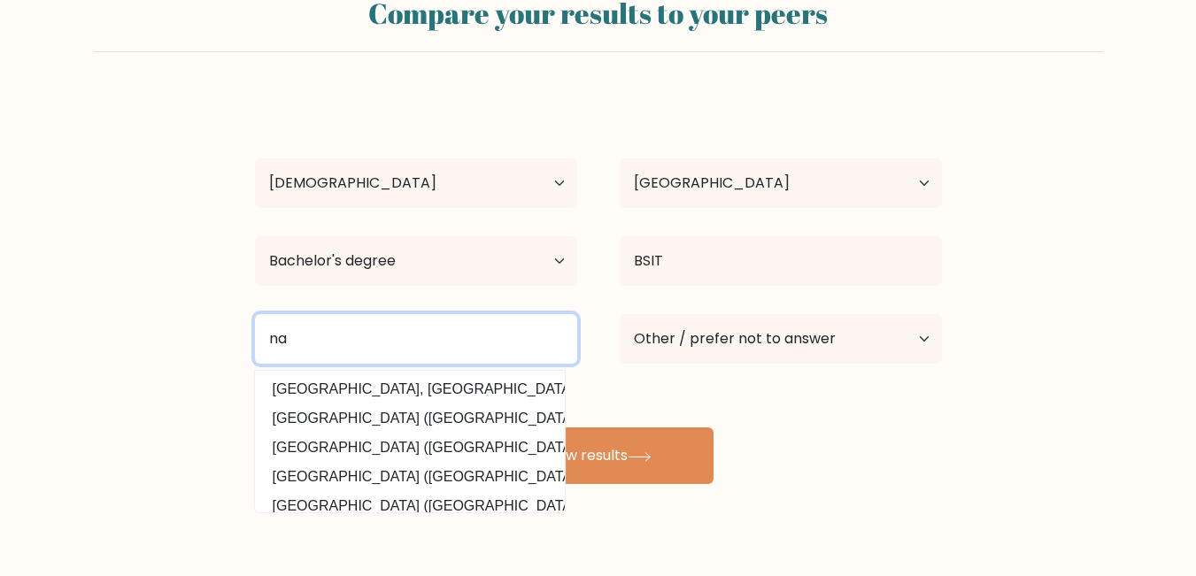
scroll to position [95, 0]
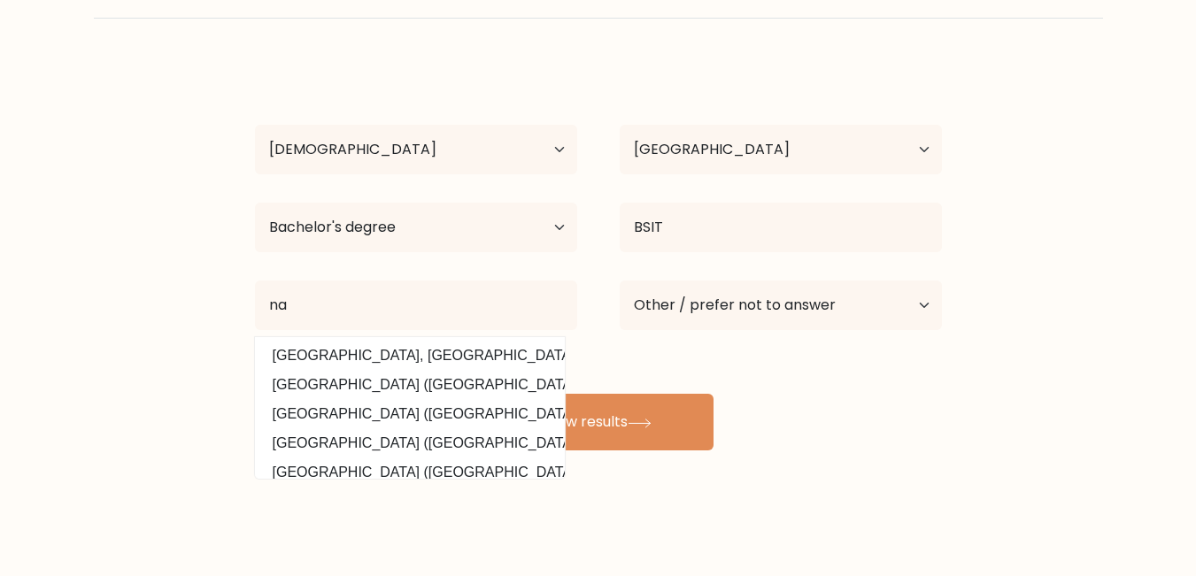
click at [130, 370] on form "Compare your results to your peers [PERSON_NAME] [PERSON_NAME] Age Under [DEMOG…" at bounding box center [598, 199] width 1196 height 503
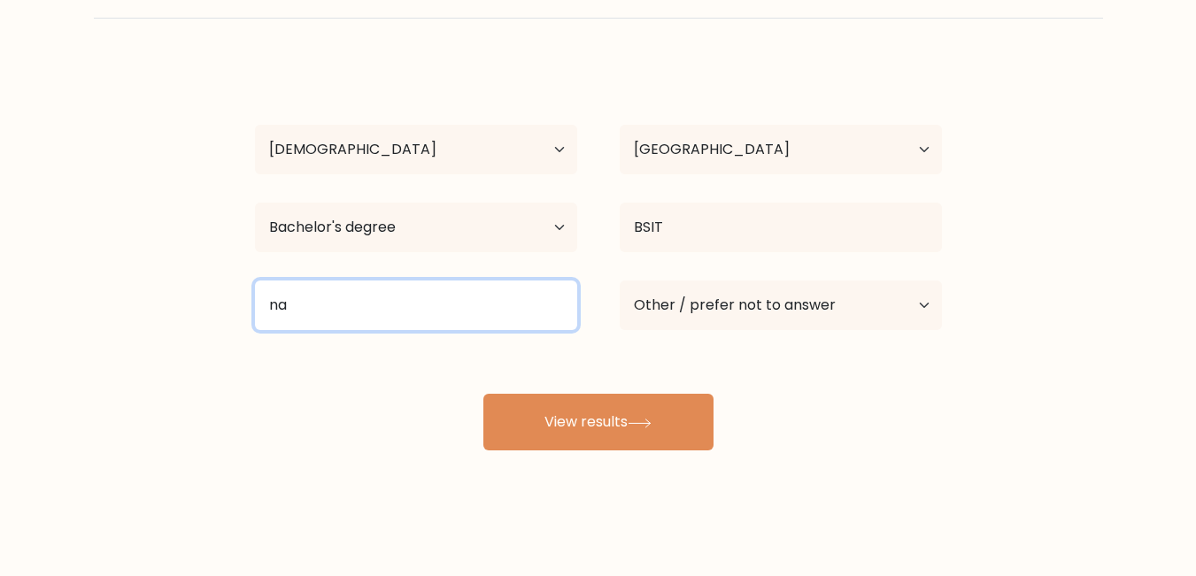
click at [275, 310] on input "na" at bounding box center [416, 306] width 322 height 50
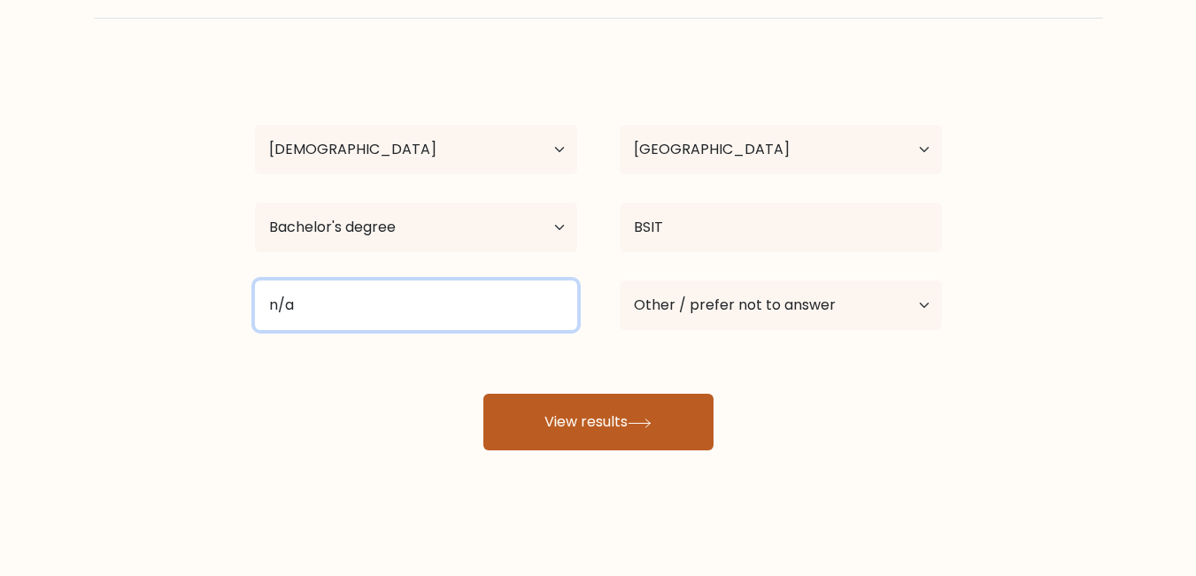
type input "n/a"
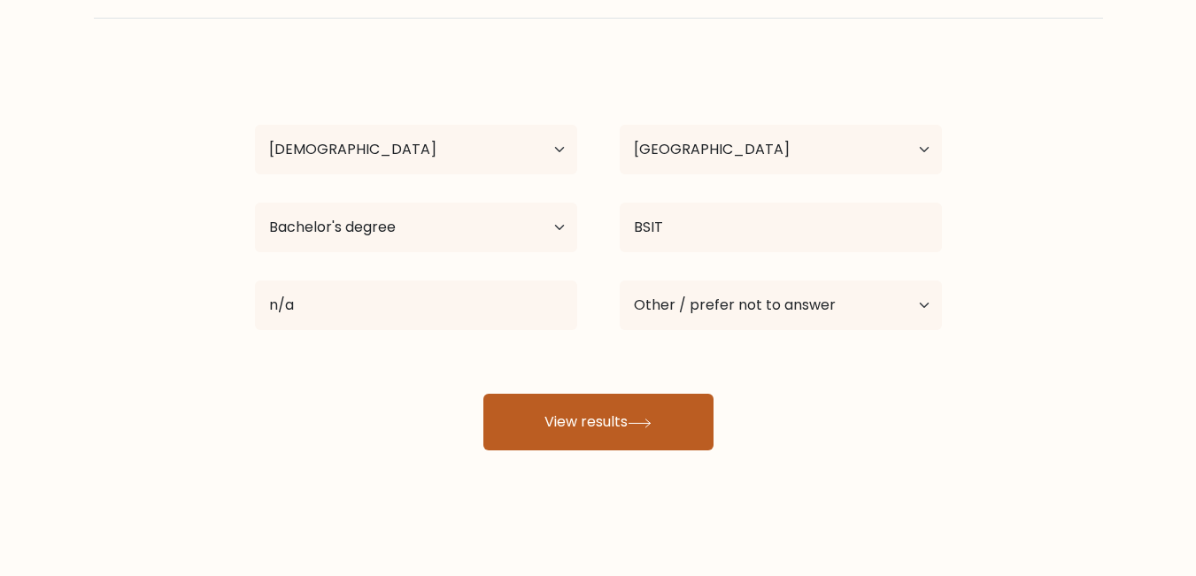
click at [566, 428] on button "View results" at bounding box center [598, 422] width 230 height 57
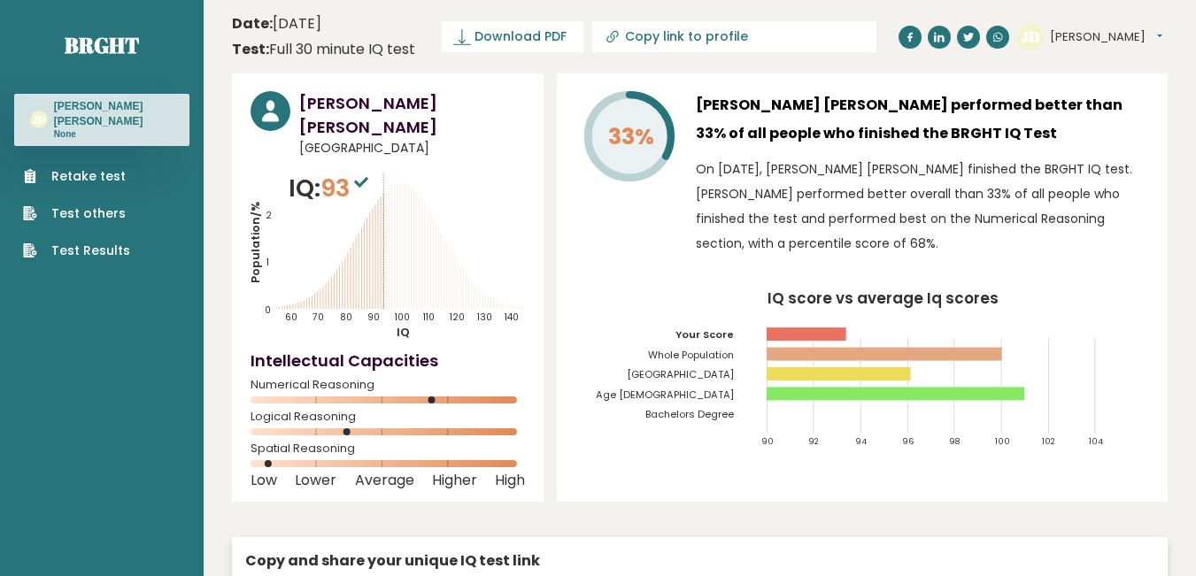
click at [682, 33] on input "Copy link to profile" at bounding box center [745, 36] width 241 height 14
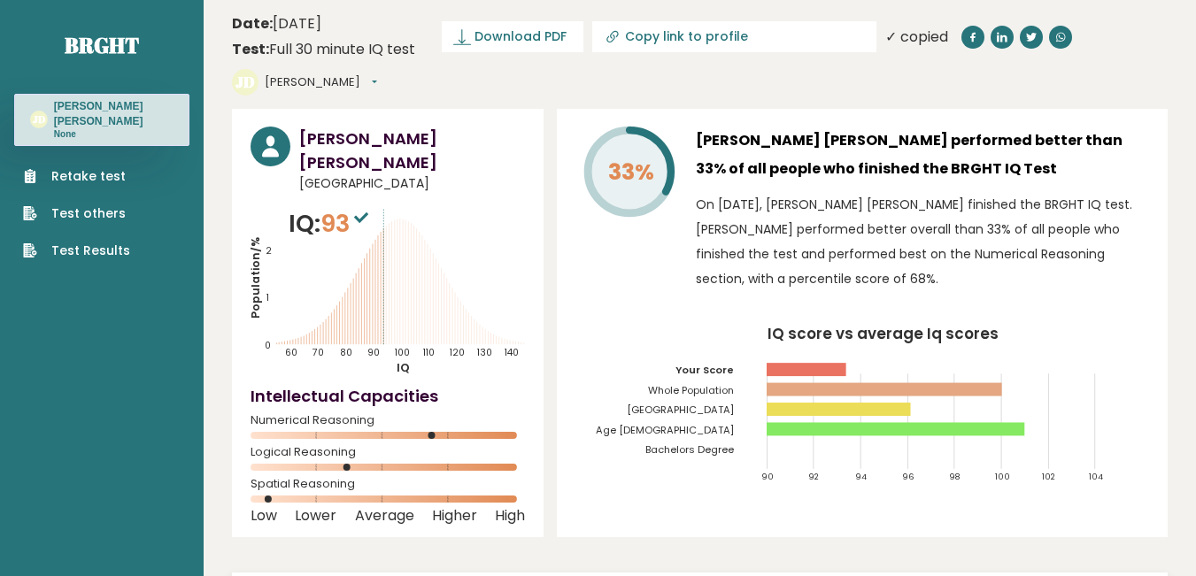
type input "[URL][DOMAIN_NAME][PERSON_NAME]"
click at [682, 33] on input "[URL][DOMAIN_NAME][PERSON_NAME]" at bounding box center [745, 36] width 241 height 14
click at [484, 27] on span "Download PDF" at bounding box center [520, 36] width 92 height 19
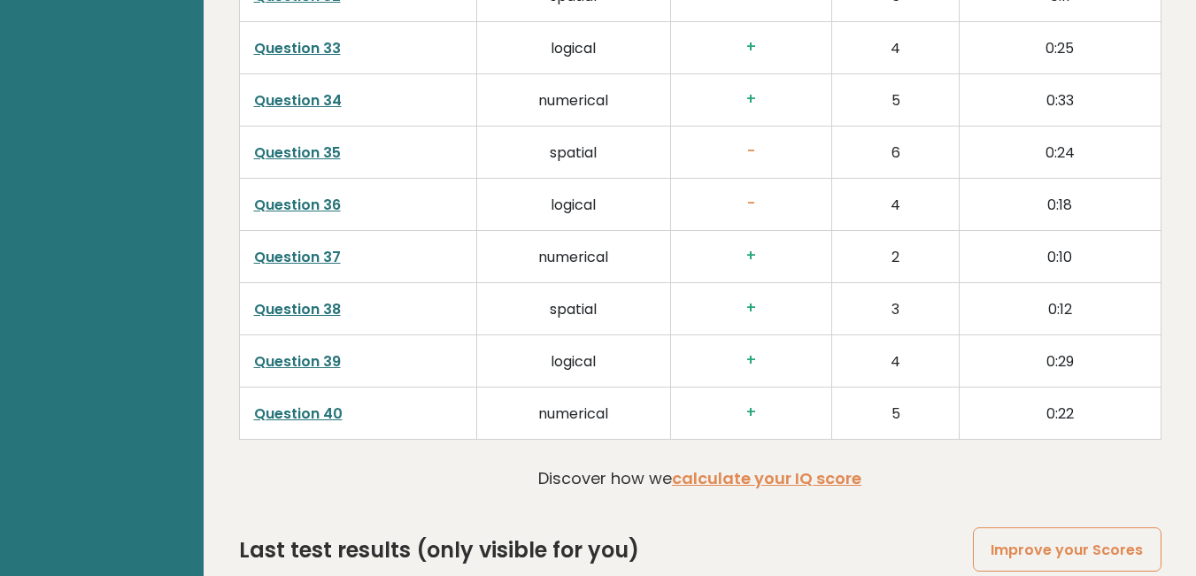
scroll to position [4015, 0]
